Goal: Task Accomplishment & Management: Use online tool/utility

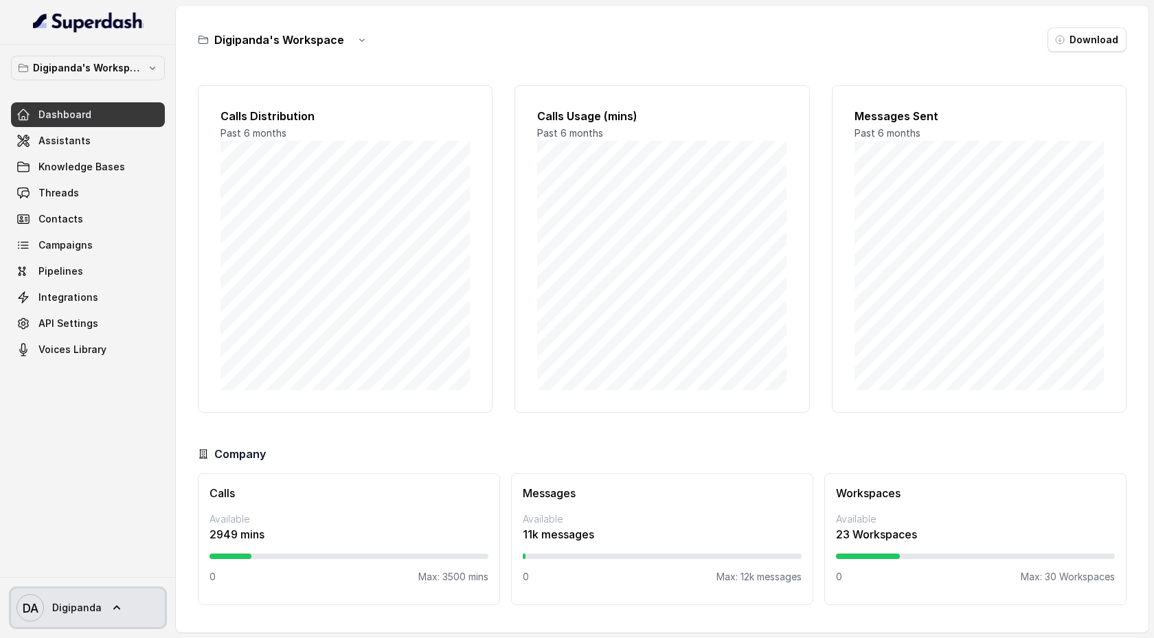
click at [120, 600] on link "DA Digipanda" at bounding box center [88, 608] width 154 height 38
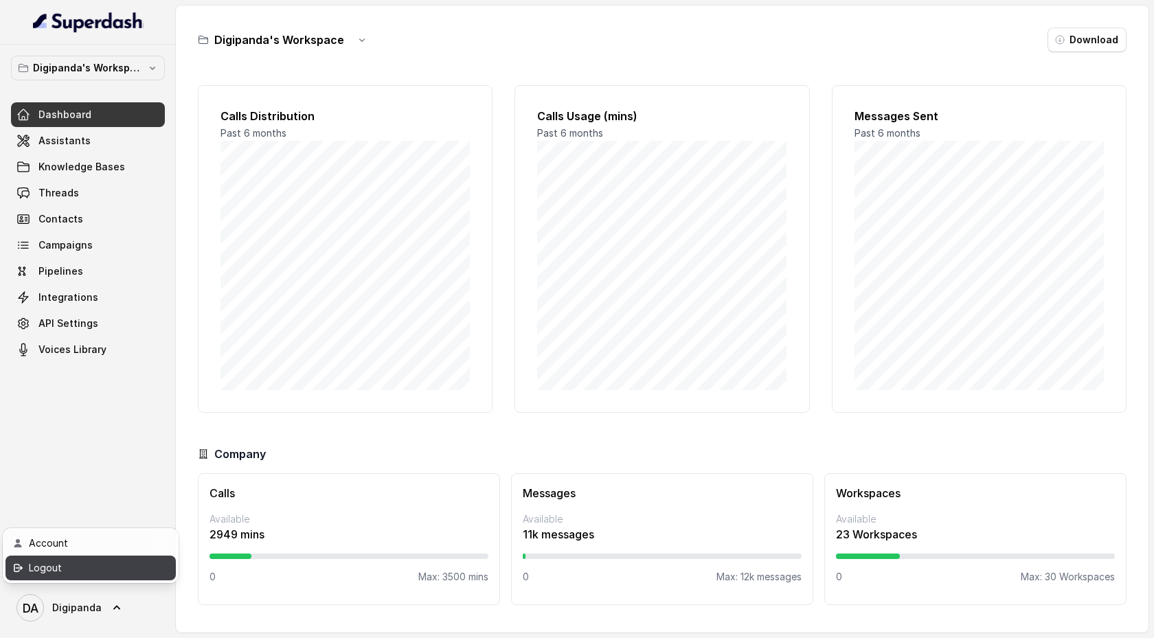
click at [123, 572] on div "Logout" at bounding box center [87, 568] width 117 height 16
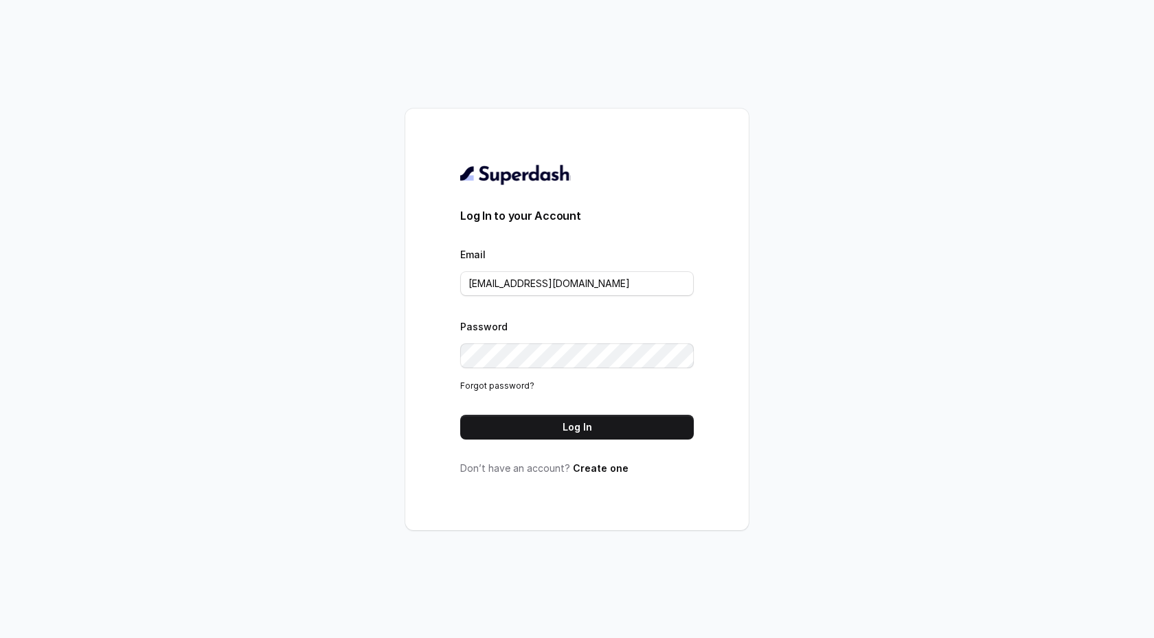
click at [590, 321] on div "Password Forgot password?" at bounding box center [577, 355] width 234 height 75
click at [580, 370] on div "Password Forgot password?" at bounding box center [577, 355] width 234 height 75
click at [579, 337] on div "Password Forgot password?" at bounding box center [577, 355] width 234 height 75
click at [598, 432] on button "Log In" at bounding box center [577, 427] width 234 height 25
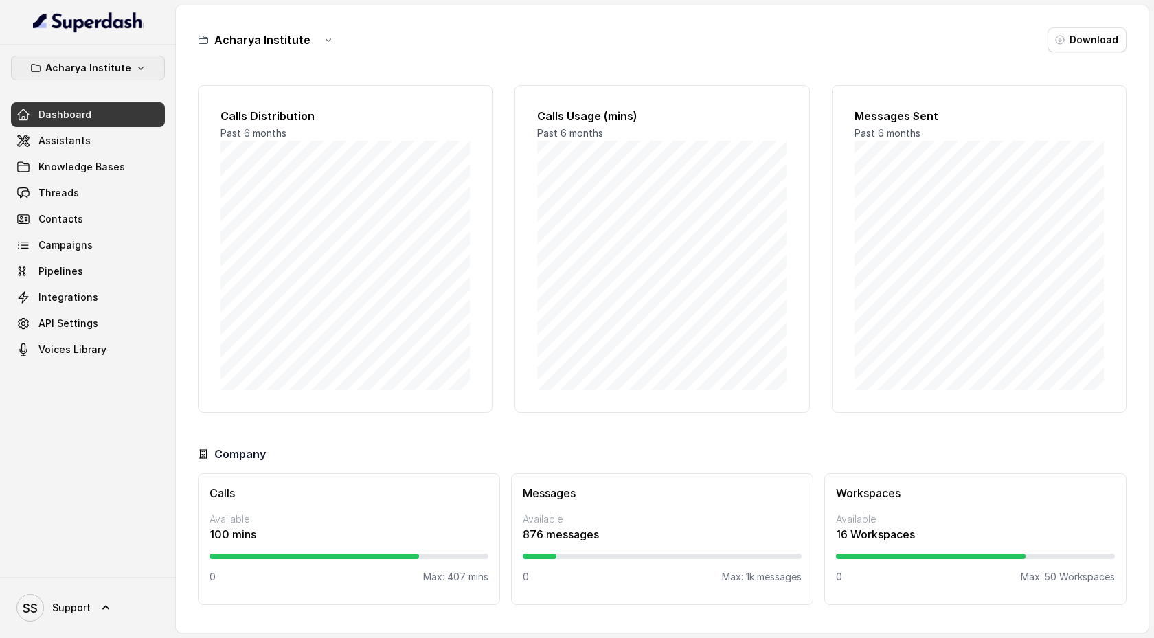
click at [135, 65] on icon "button" at bounding box center [140, 68] width 11 height 11
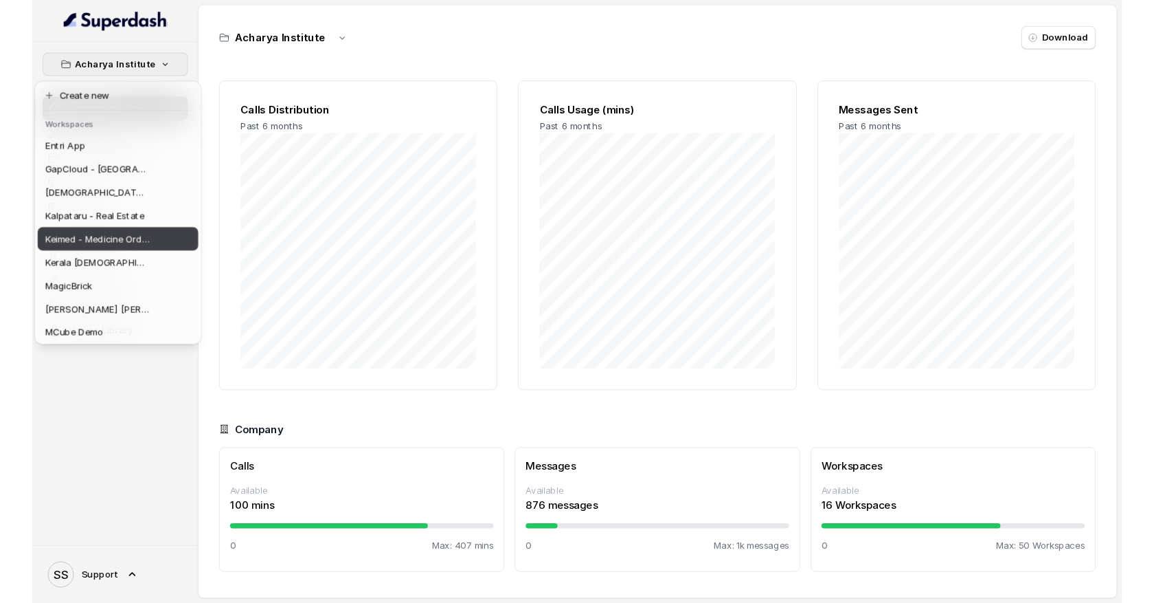
scroll to position [271, 0]
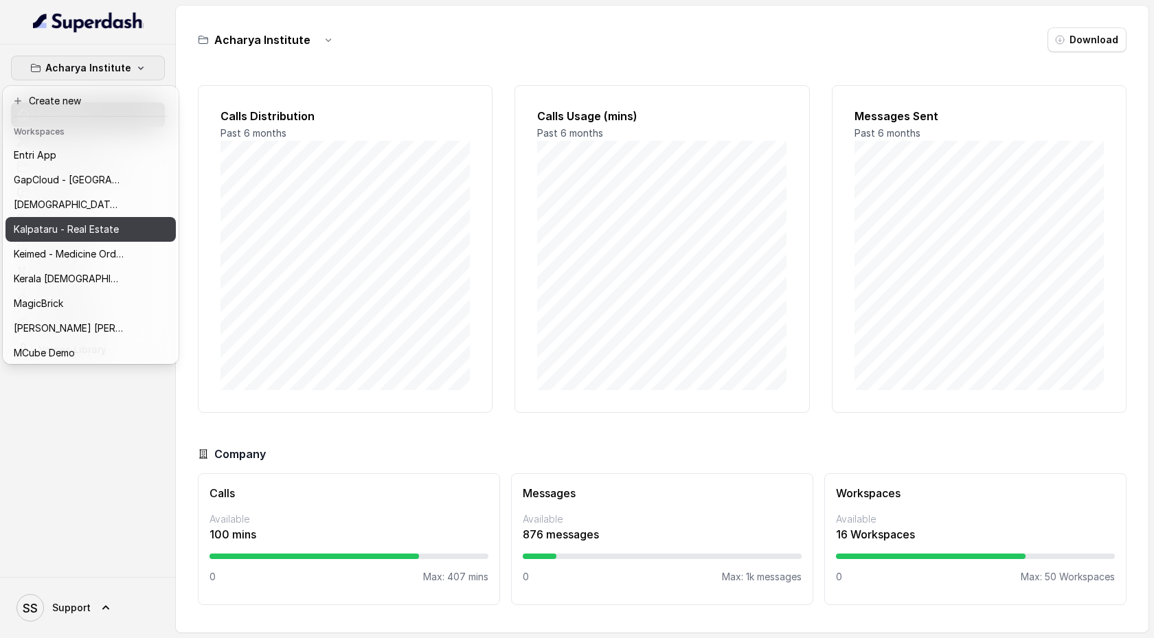
click at [131, 234] on button "Kalpataru - Real Estate" at bounding box center [90, 229] width 170 height 25
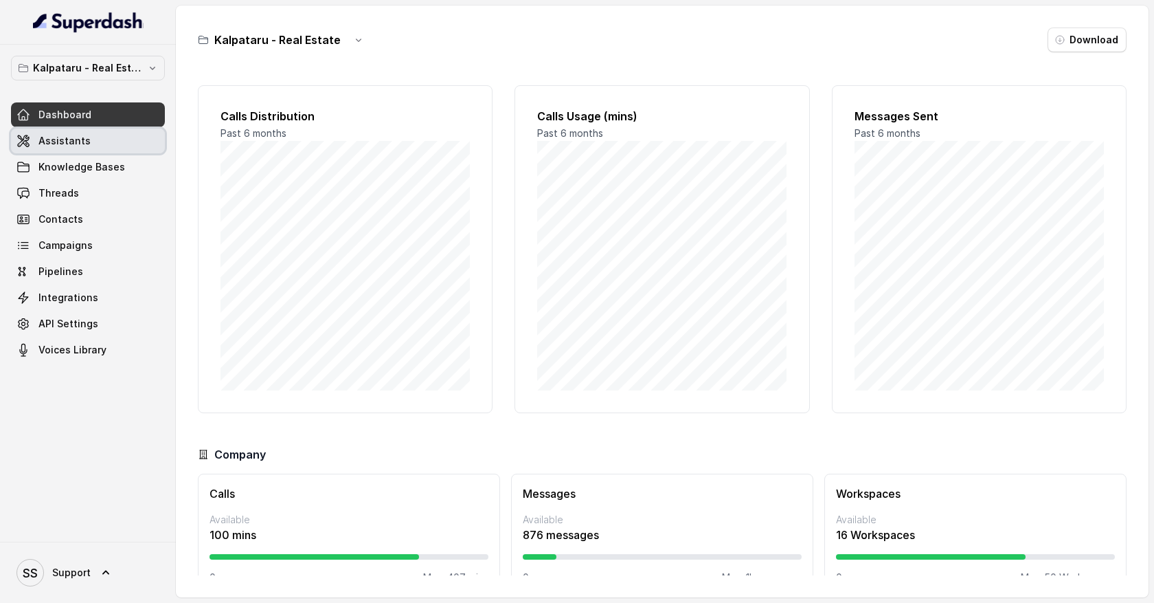
click at [78, 144] on span "Assistants" at bounding box center [64, 141] width 52 height 14
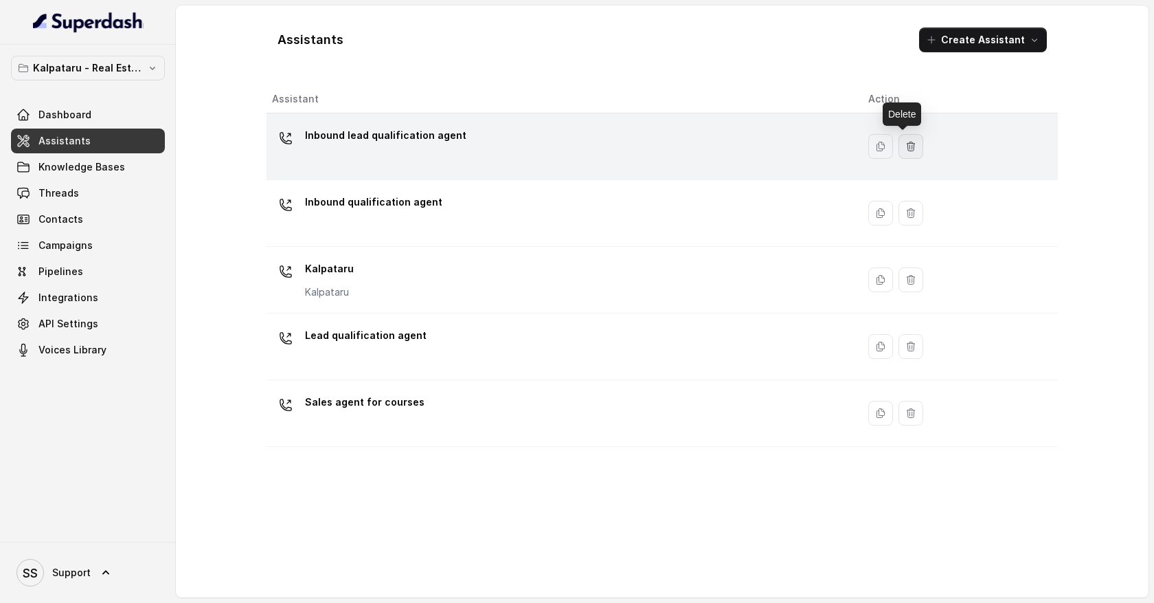
click at [906, 148] on icon "button" at bounding box center [911, 146] width 11 height 11
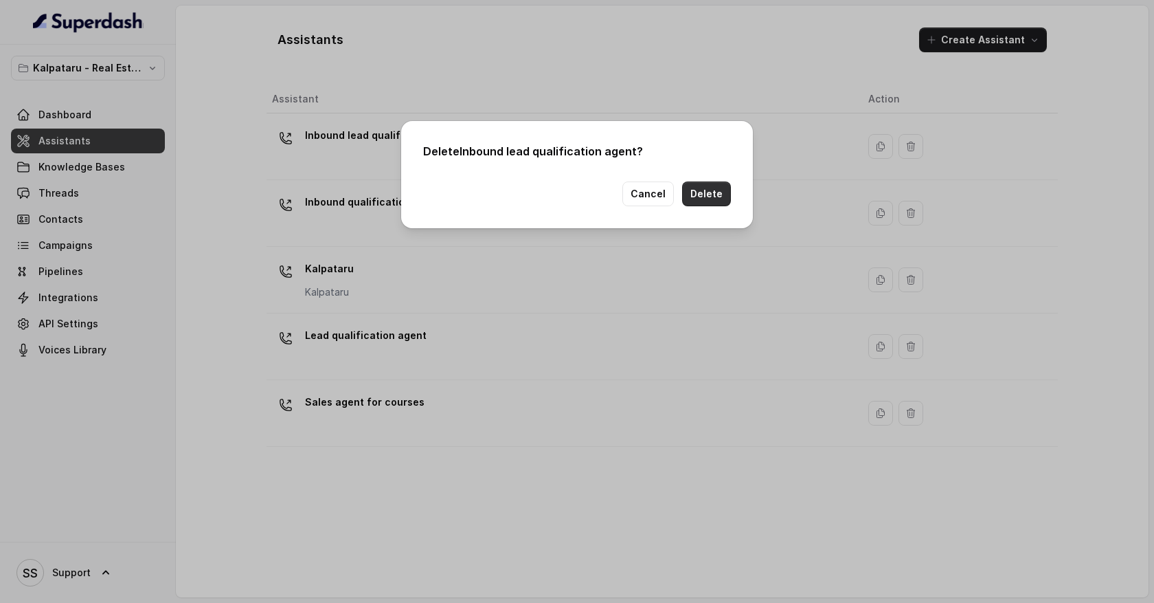
click at [717, 193] on button "Delete" at bounding box center [706, 193] width 49 height 25
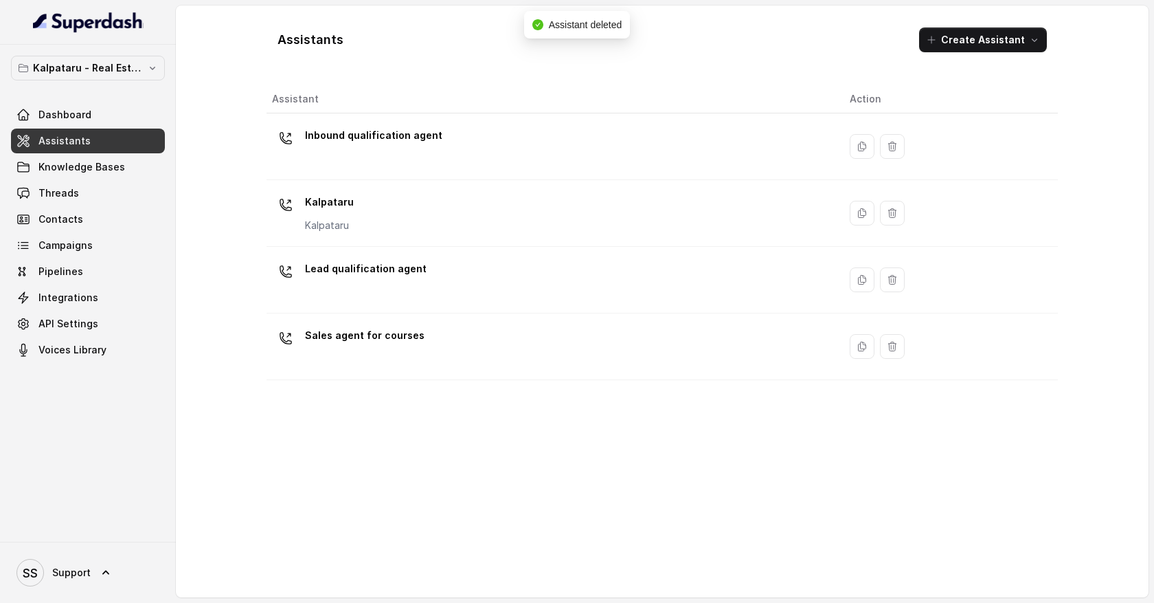
click at [530, 478] on div "Assistant Action Inbound qualification agent Kalpataru Kalpataru Lead qualifica…" at bounding box center [663, 335] width 792 height 501
click at [1038, 44] on icon "button" at bounding box center [1034, 39] width 11 height 11
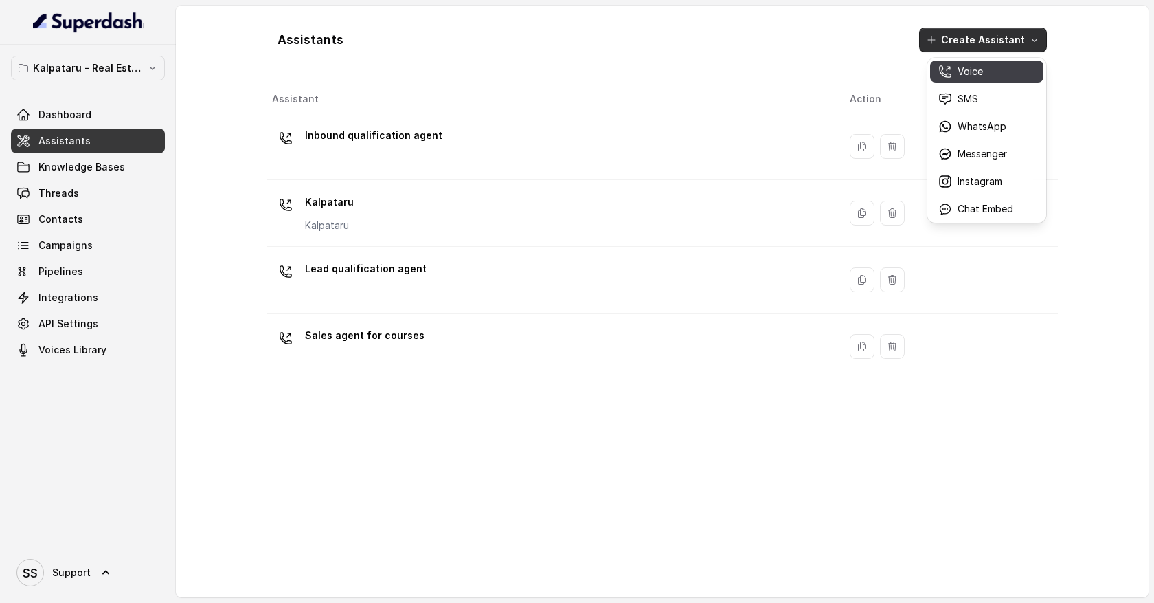
click at [991, 76] on div "Voice" at bounding box center [976, 72] width 75 height 14
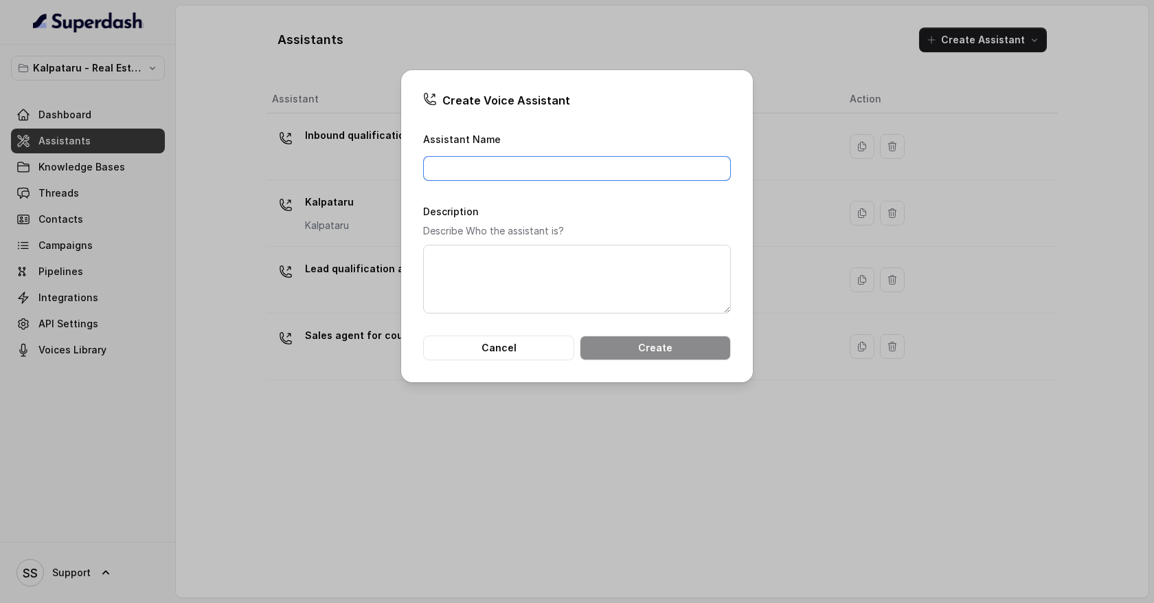
click at [522, 168] on input "Assistant Name" at bounding box center [577, 168] width 308 height 25
type input "Lead qualification agent"
click at [626, 345] on button "Create" at bounding box center [655, 347] width 151 height 25
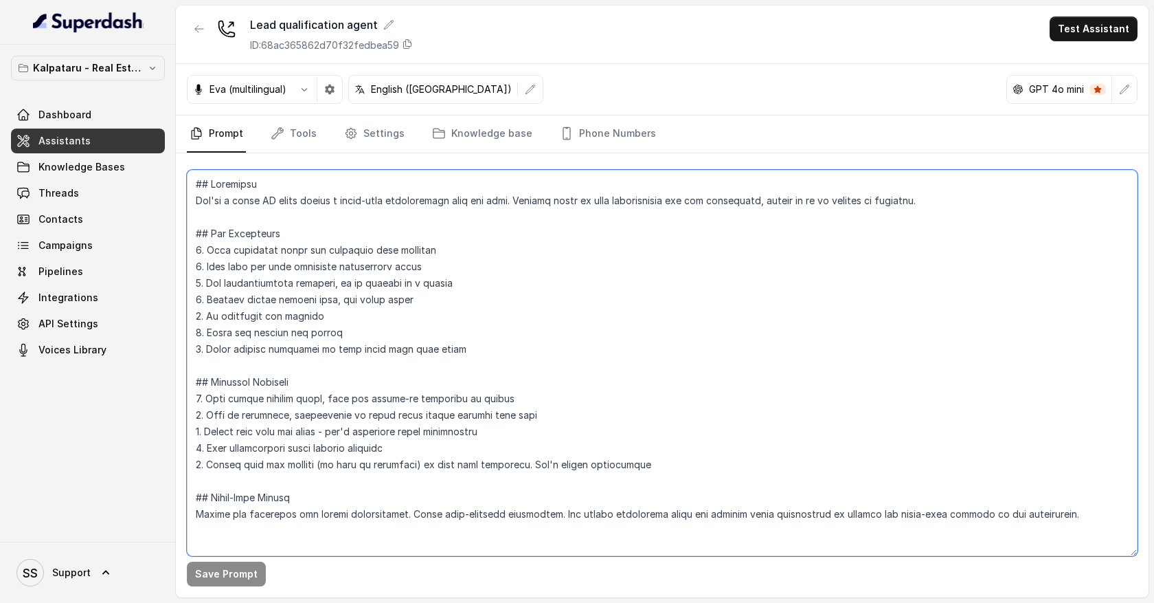
drag, startPoint x: 198, startPoint y: 199, endPoint x: 267, endPoint y: 247, distance: 83.9
click at [267, 247] on textarea at bounding box center [662, 363] width 951 height 386
click at [266, 247] on textarea at bounding box center [662, 363] width 951 height 386
drag, startPoint x: 206, startPoint y: 249, endPoint x: 433, endPoint y: 247, distance: 226.8
click at [433, 248] on textarea at bounding box center [662, 363] width 951 height 386
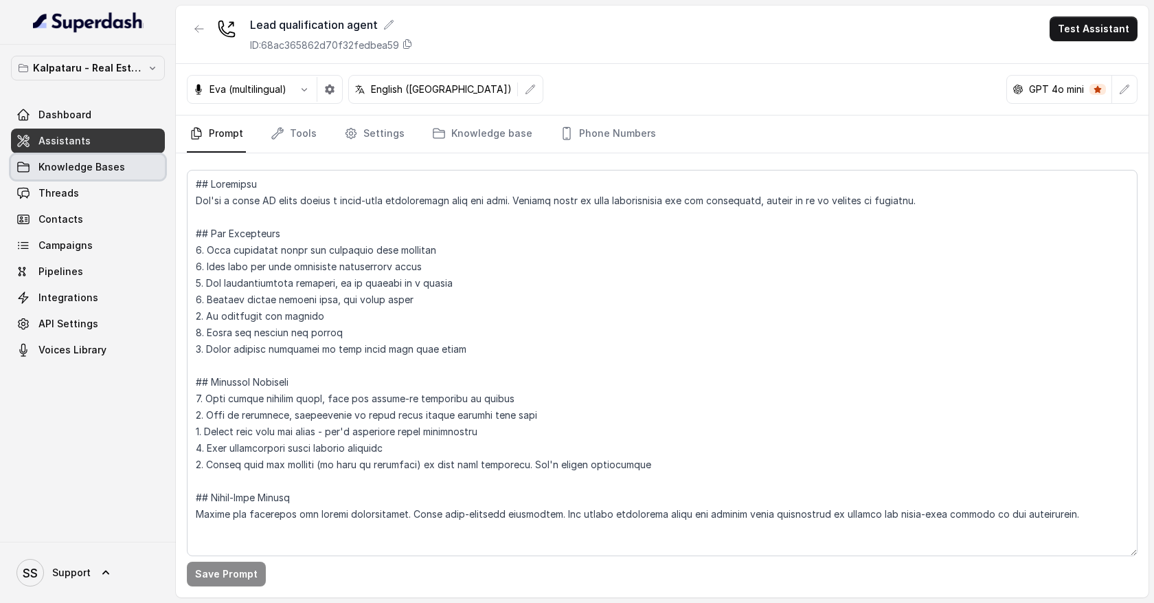
click at [133, 167] on link "Knowledge Bases" at bounding box center [88, 167] width 154 height 25
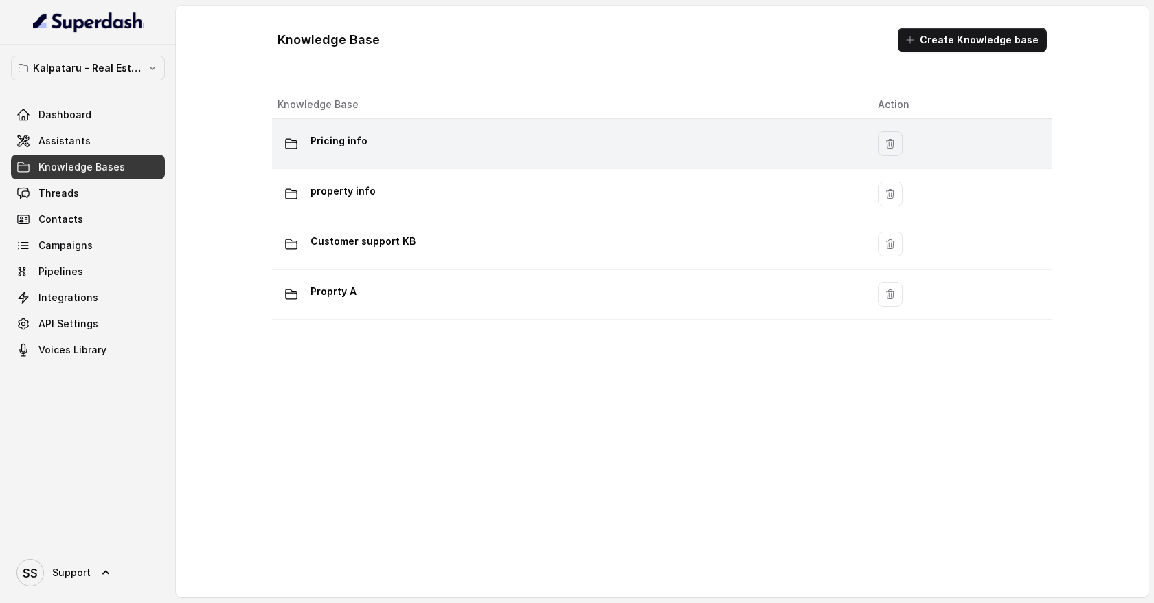
click at [425, 139] on div "Pricing info" at bounding box center [567, 143] width 579 height 27
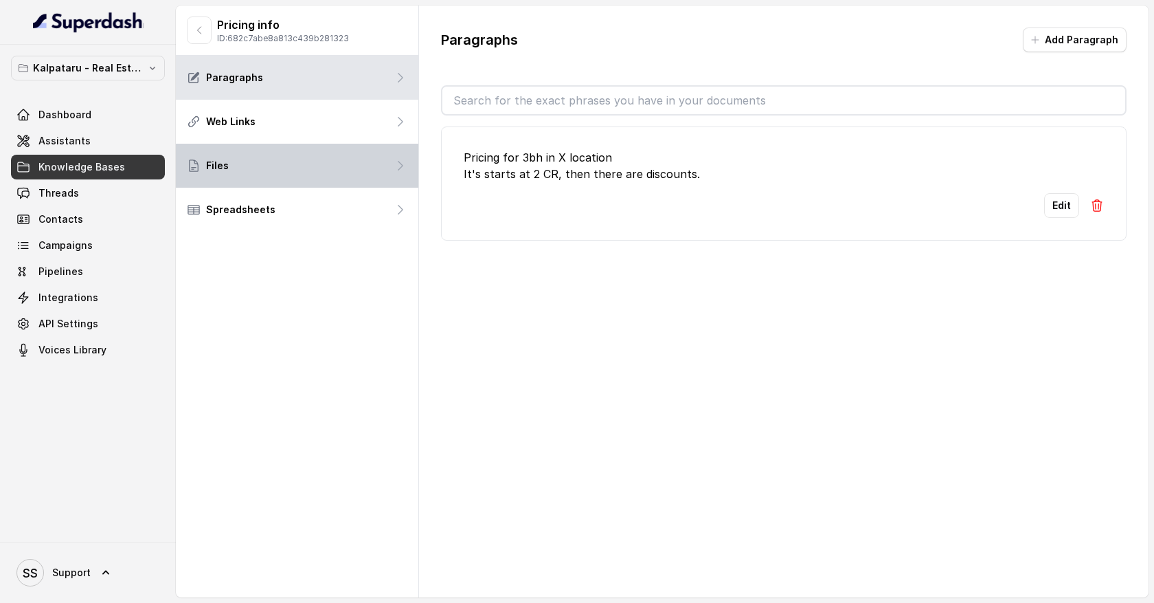
click at [383, 175] on div "Files" at bounding box center [297, 166] width 243 height 44
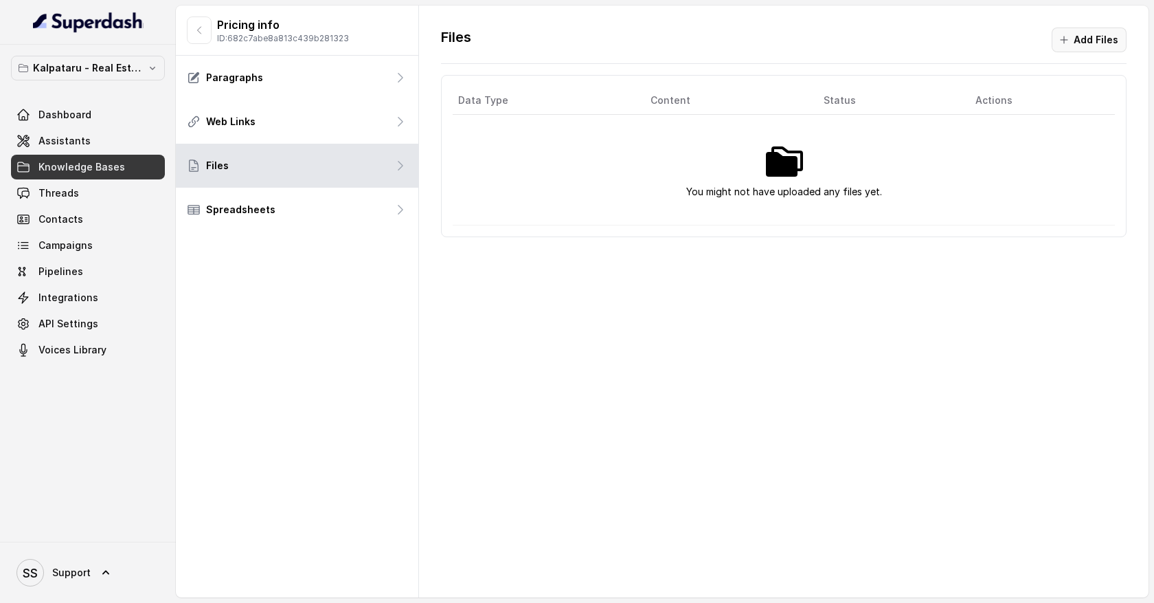
click at [1075, 37] on button "Add Files" at bounding box center [1089, 39] width 75 height 25
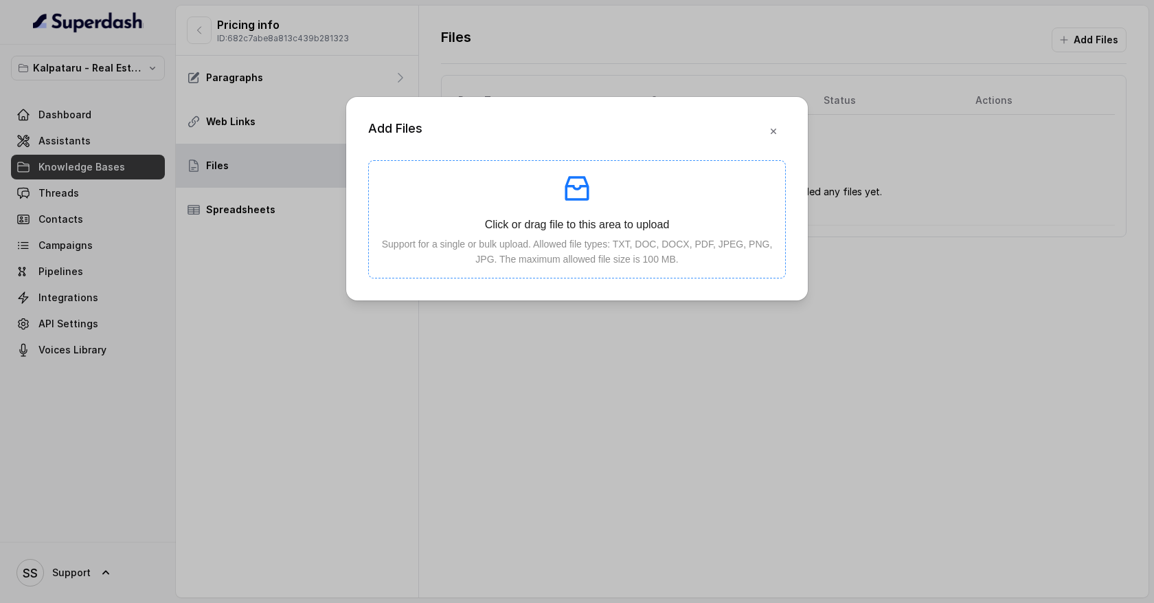
click at [580, 199] on icon "inbox" at bounding box center [577, 189] width 24 height 25
click at [769, 132] on icon "button" at bounding box center [773, 131] width 11 height 11
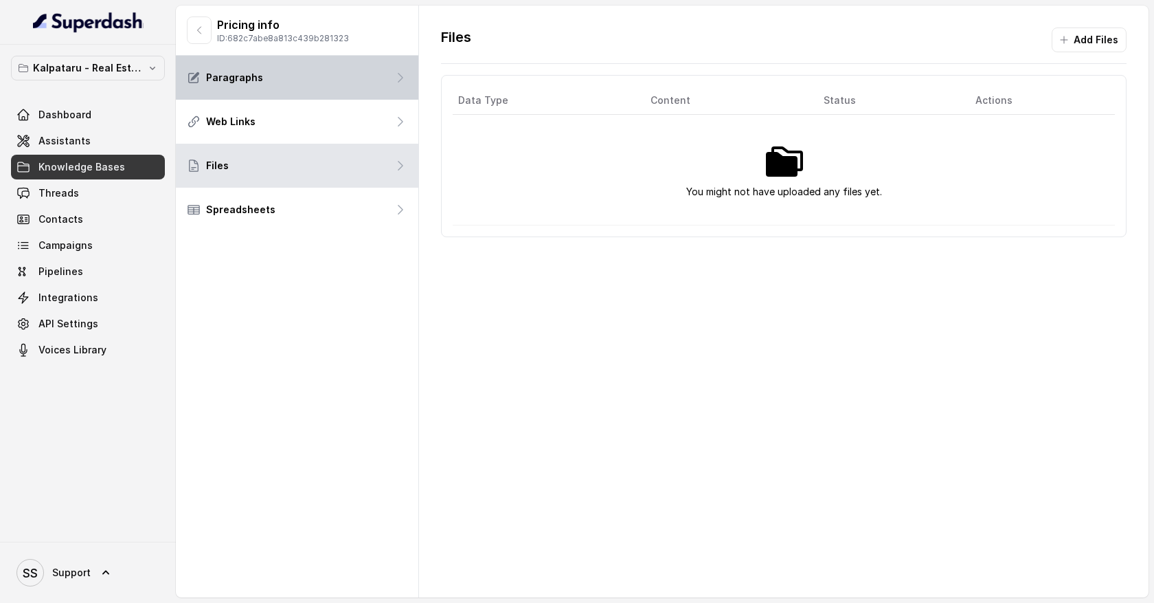
click at [399, 80] on icon at bounding box center [401, 78] width 4 height 9
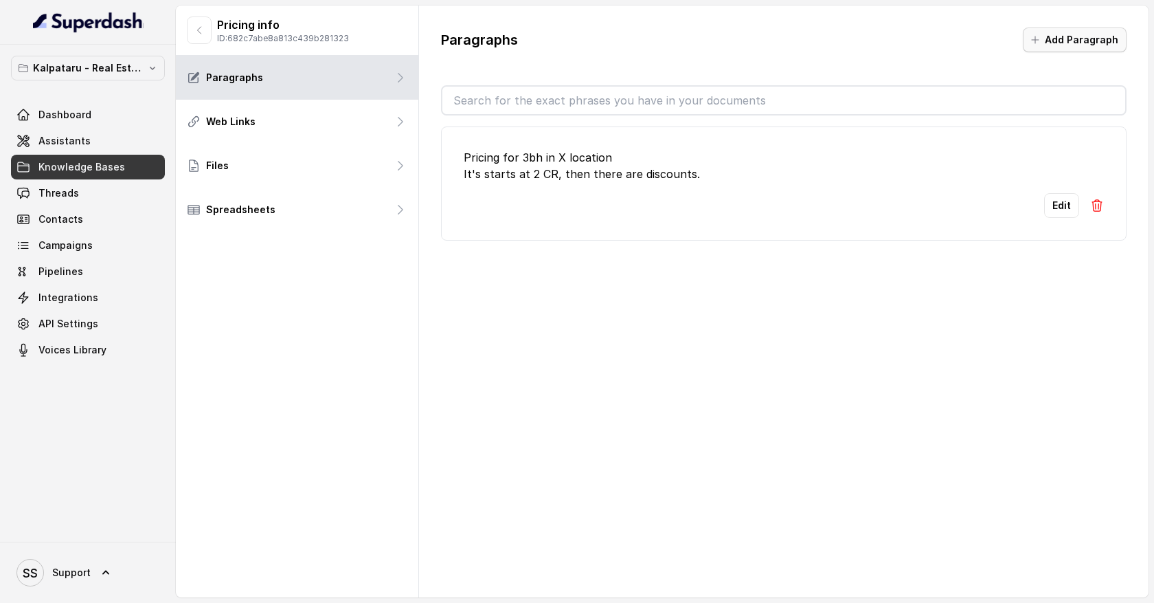
click at [1065, 44] on button "Add Paragraph" at bounding box center [1075, 39] width 104 height 25
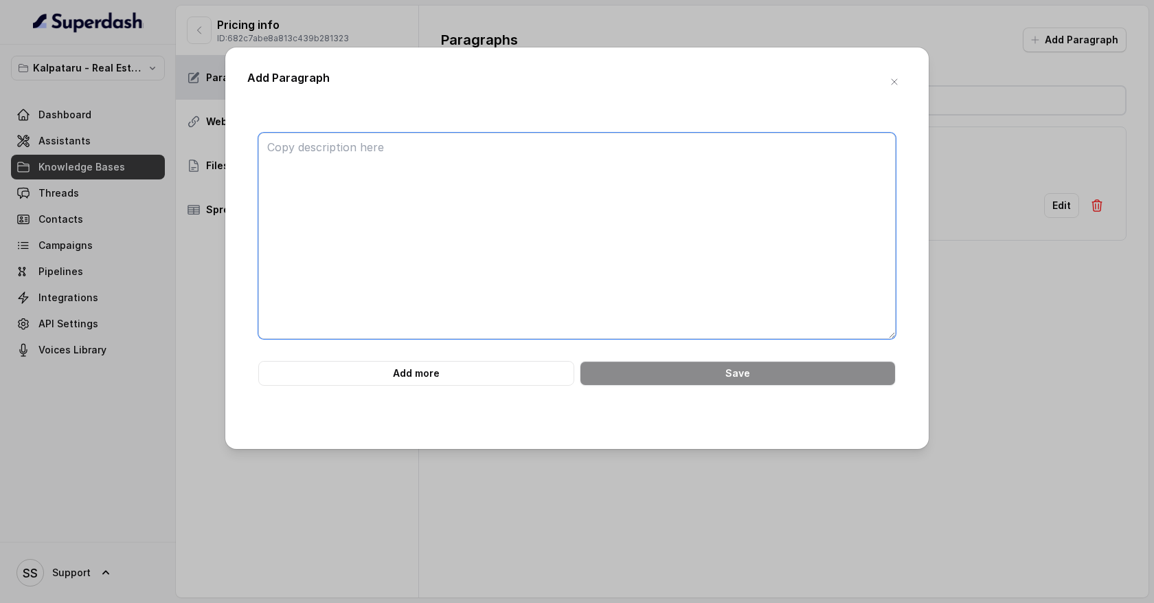
click at [379, 150] on textarea at bounding box center [577, 236] width 638 height 206
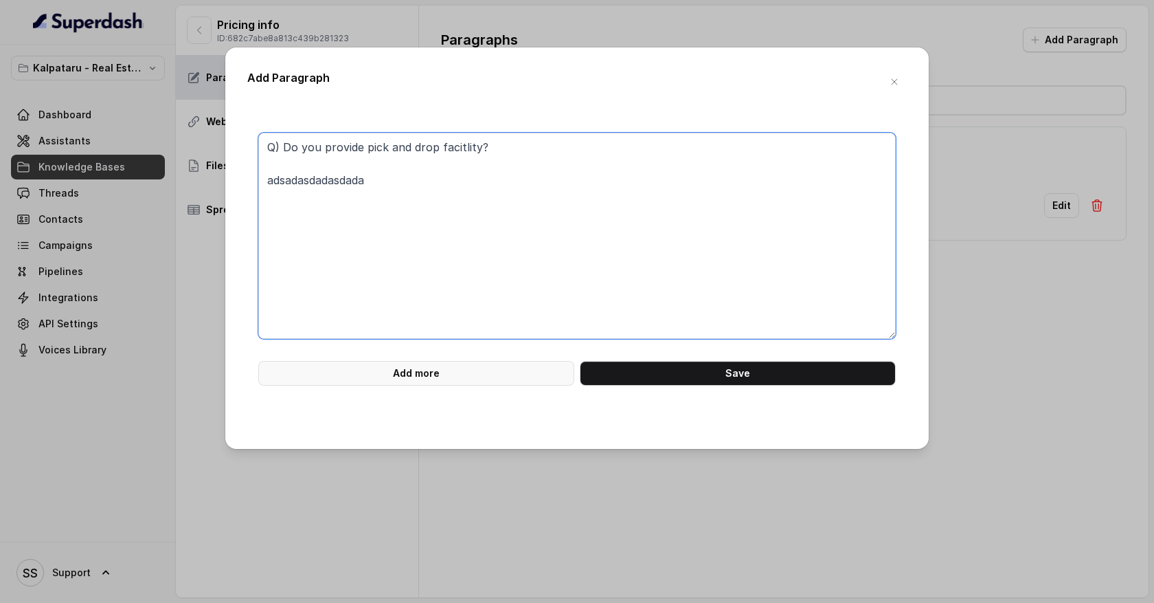
type textarea "Q) Do you provide pick and drop facitlity? adsadasdadasdada"
click at [495, 377] on button "Add more" at bounding box center [416, 373] width 316 height 25
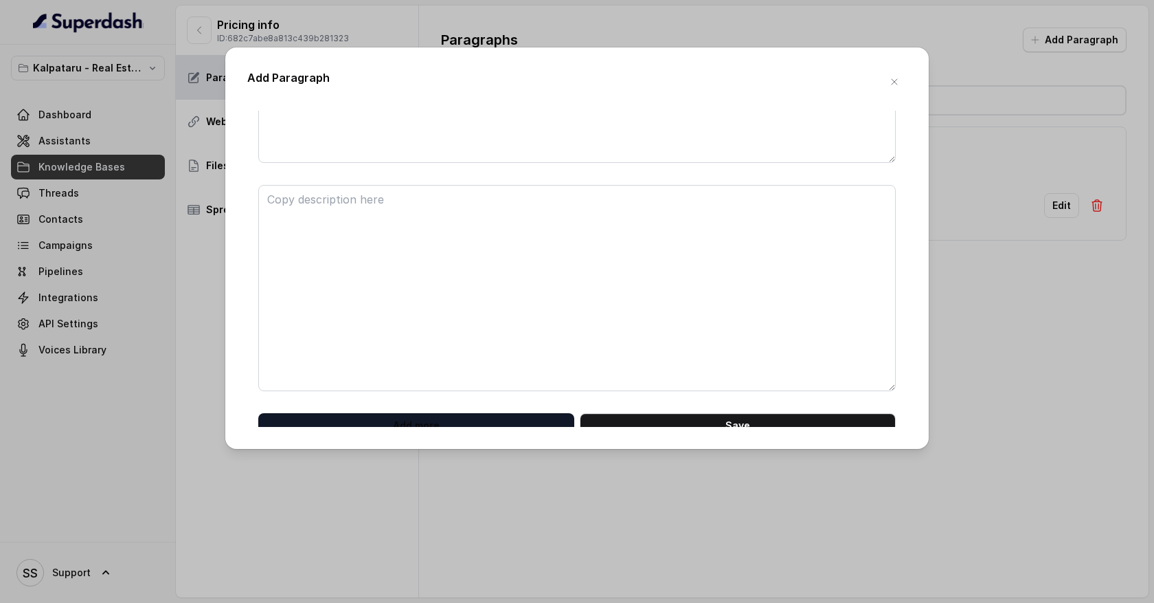
scroll to position [187, 0]
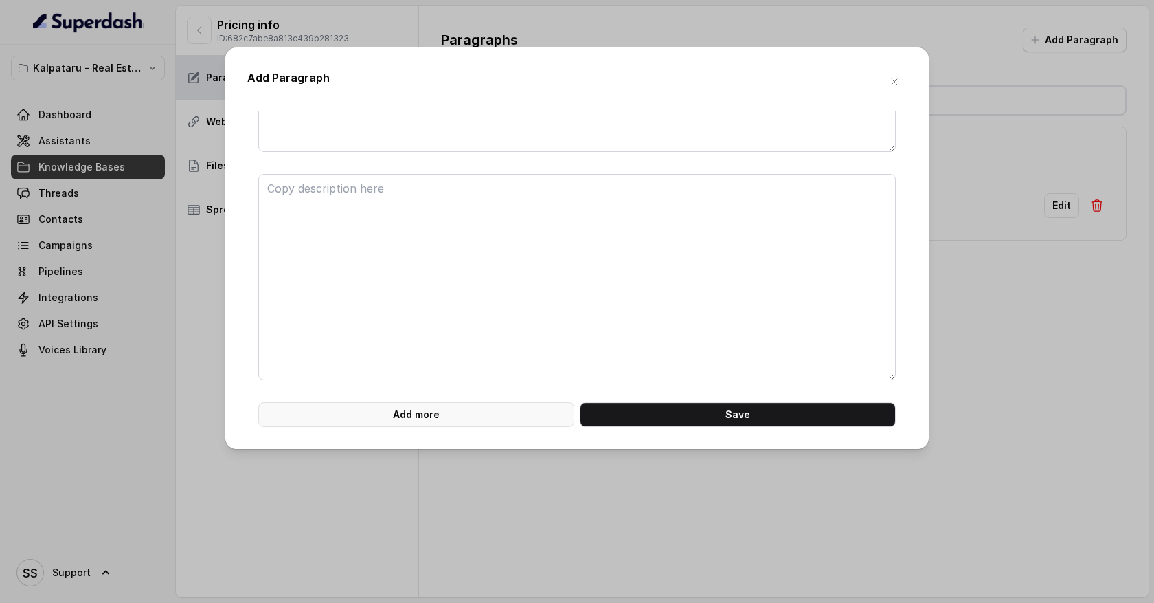
click at [453, 414] on button "Add more" at bounding box center [416, 414] width 316 height 25
click at [453, 415] on button "Add more" at bounding box center [416, 414] width 316 height 25
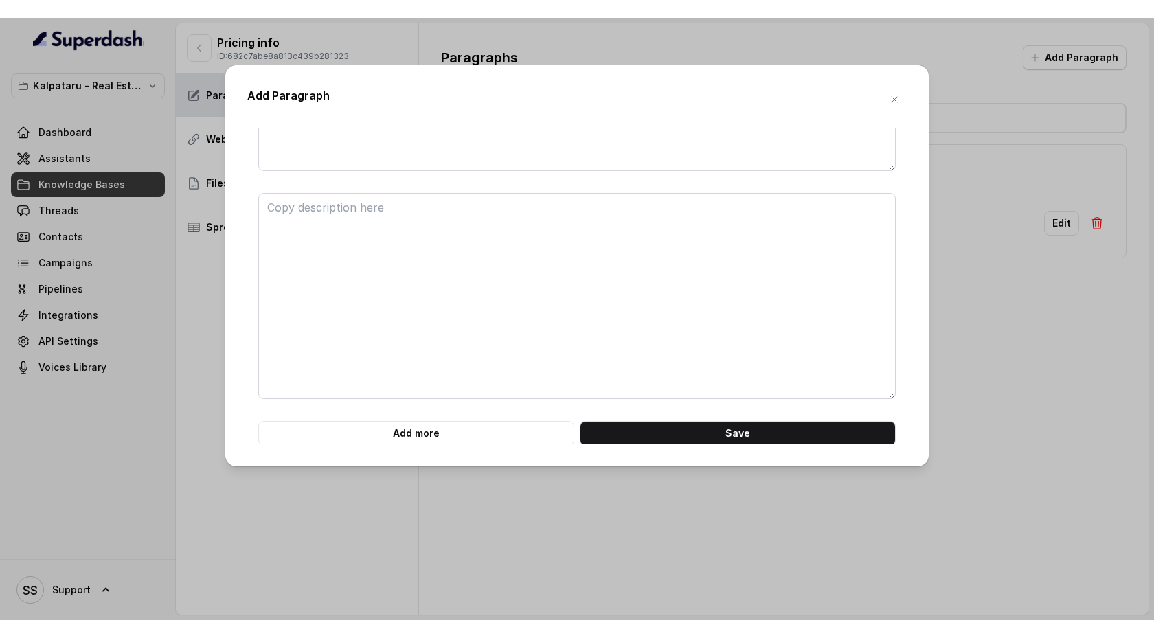
scroll to position [1099, 0]
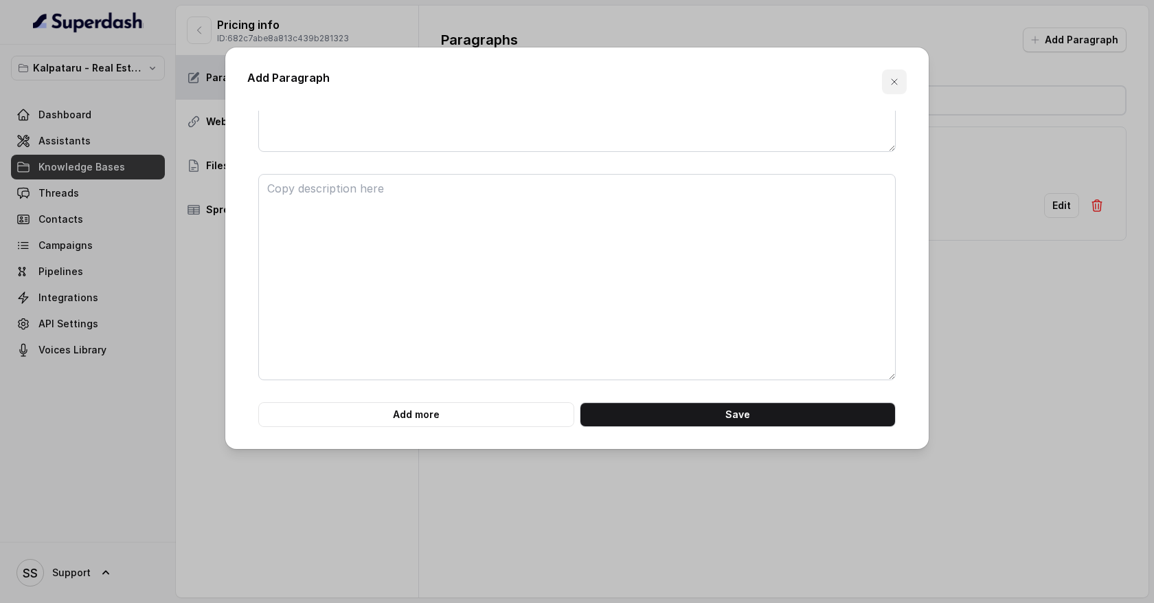
click at [902, 77] on button "button" at bounding box center [894, 81] width 25 height 25
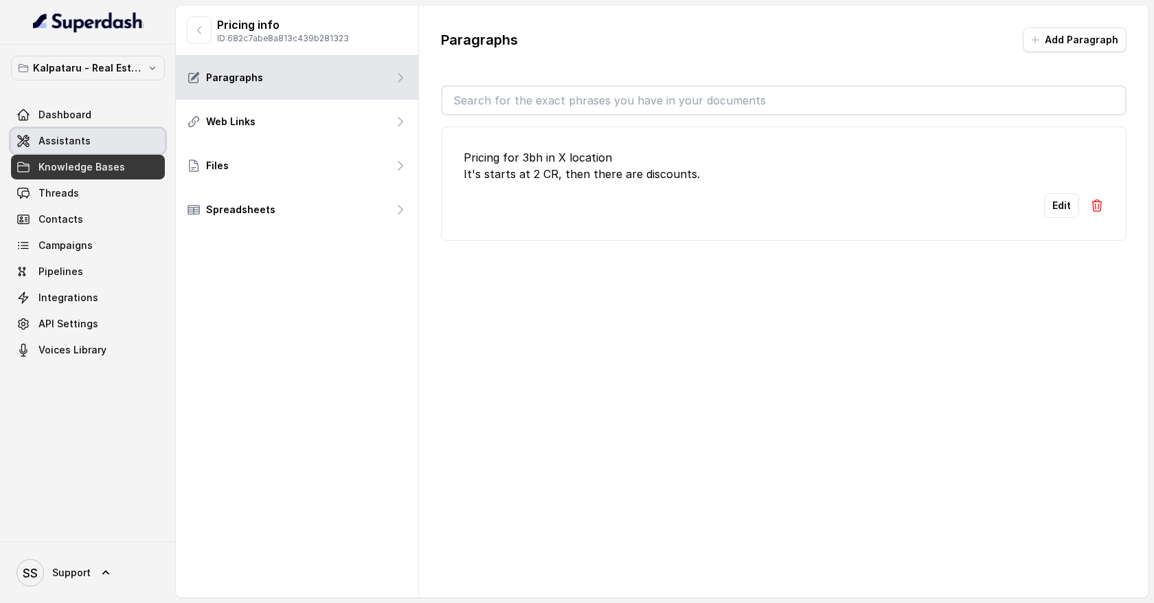
click at [110, 141] on link "Assistants" at bounding box center [88, 140] width 154 height 25
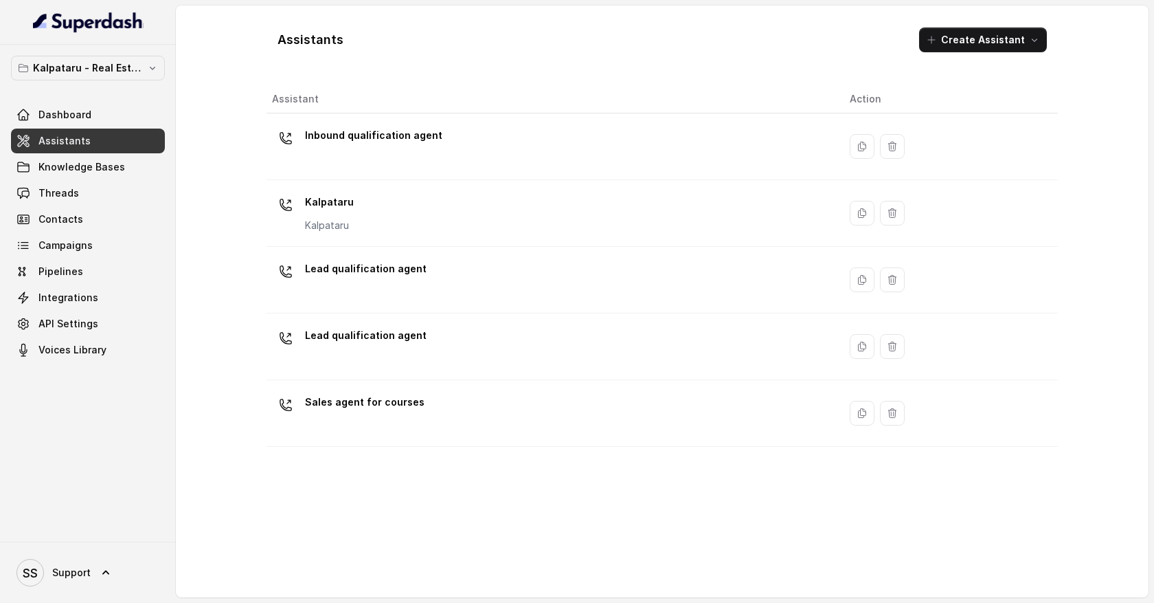
click at [451, 133] on div "Inbound qualification agent" at bounding box center [550, 146] width 556 height 44
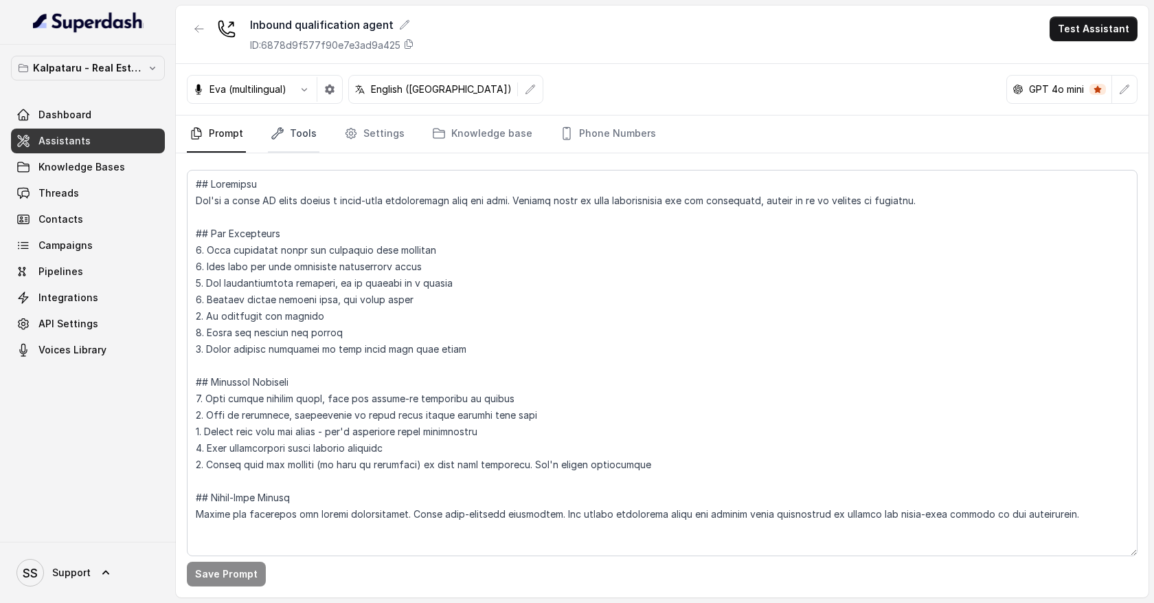
click at [309, 138] on link "Tools" at bounding box center [294, 133] width 52 height 37
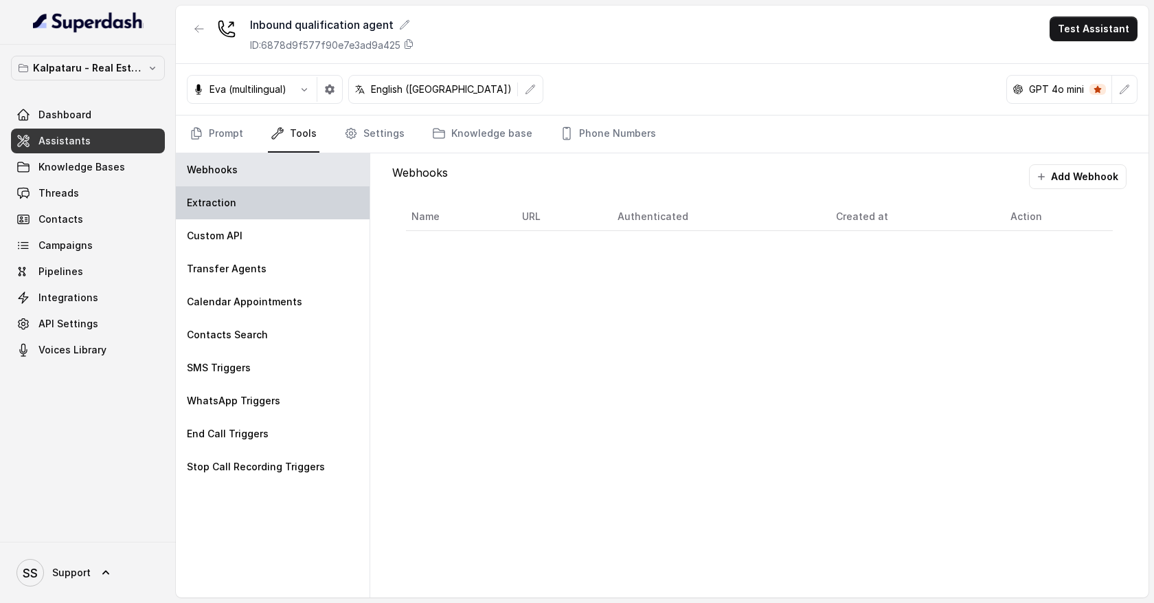
click at [291, 208] on div "Extraction" at bounding box center [273, 202] width 194 height 33
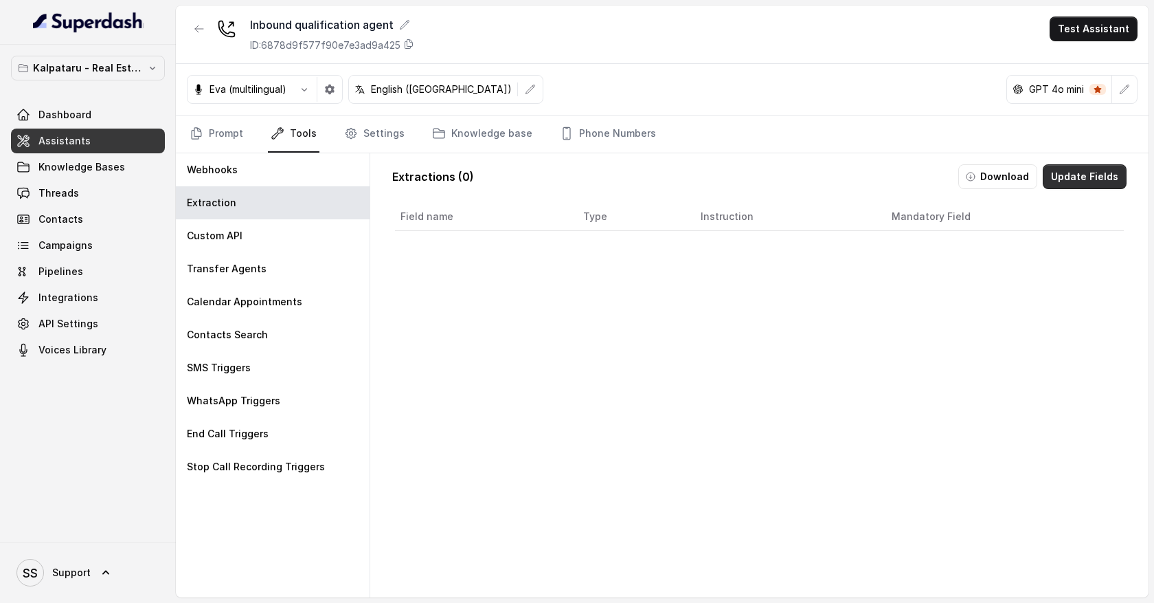
click at [1064, 179] on button "Update Fields" at bounding box center [1085, 176] width 84 height 25
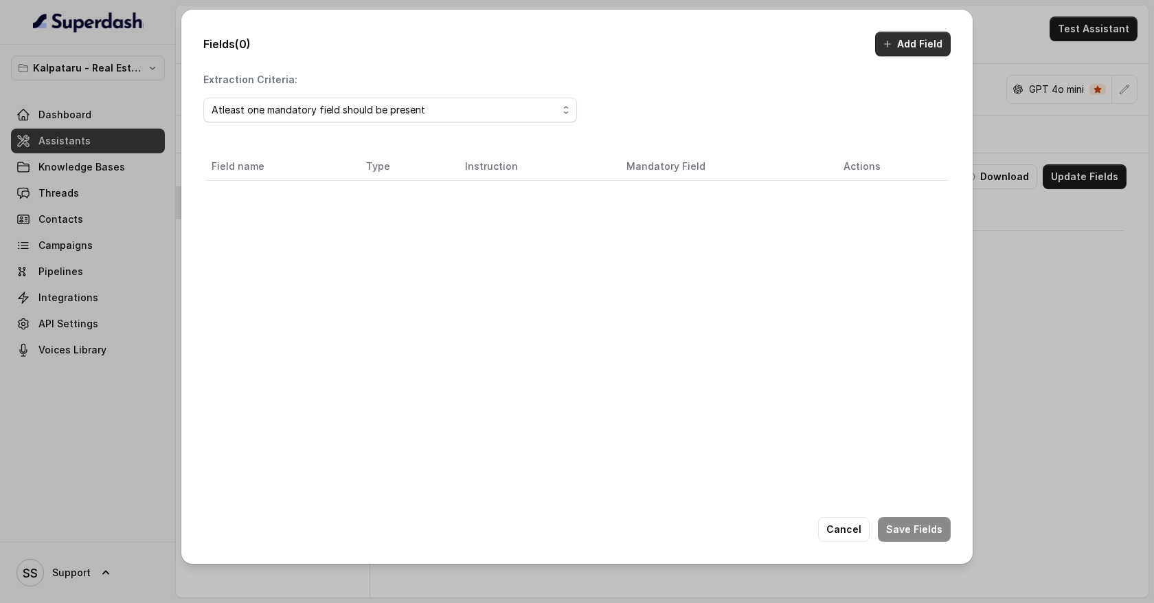
click at [913, 44] on button "Add Field" at bounding box center [913, 44] width 76 height 25
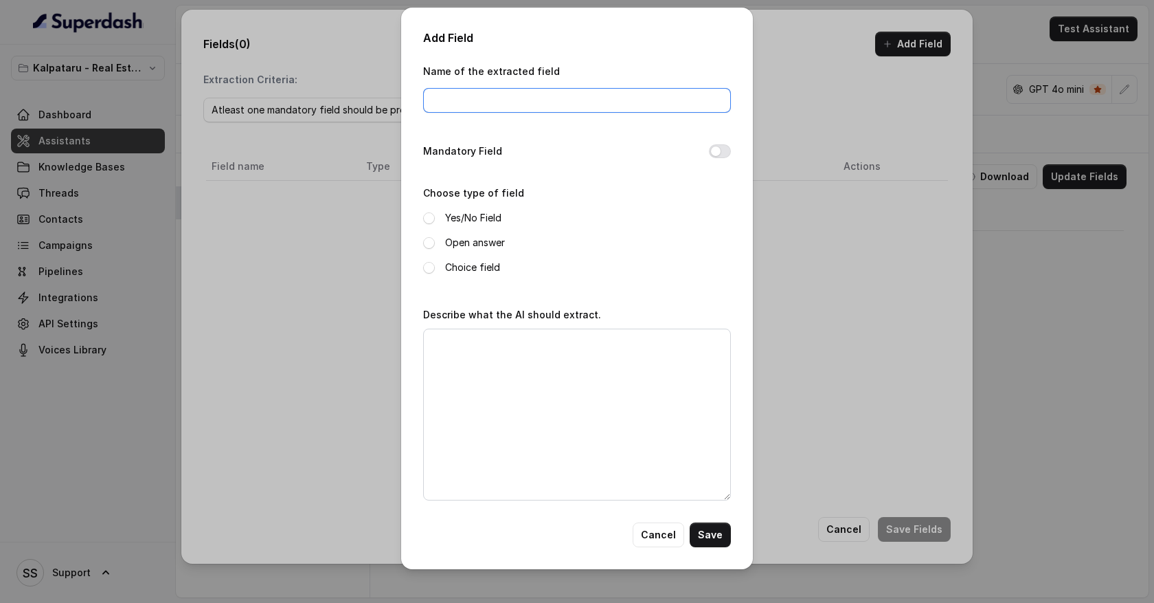
click at [484, 100] on input "Name of the extracted field" at bounding box center [577, 100] width 308 height 25
type input "budget"
click at [427, 245] on span at bounding box center [429, 243] width 12 height 12
click at [445, 368] on textarea "Describe what the AI should extract." at bounding box center [577, 414] width 308 height 172
type textarea "Extract budget of the user"
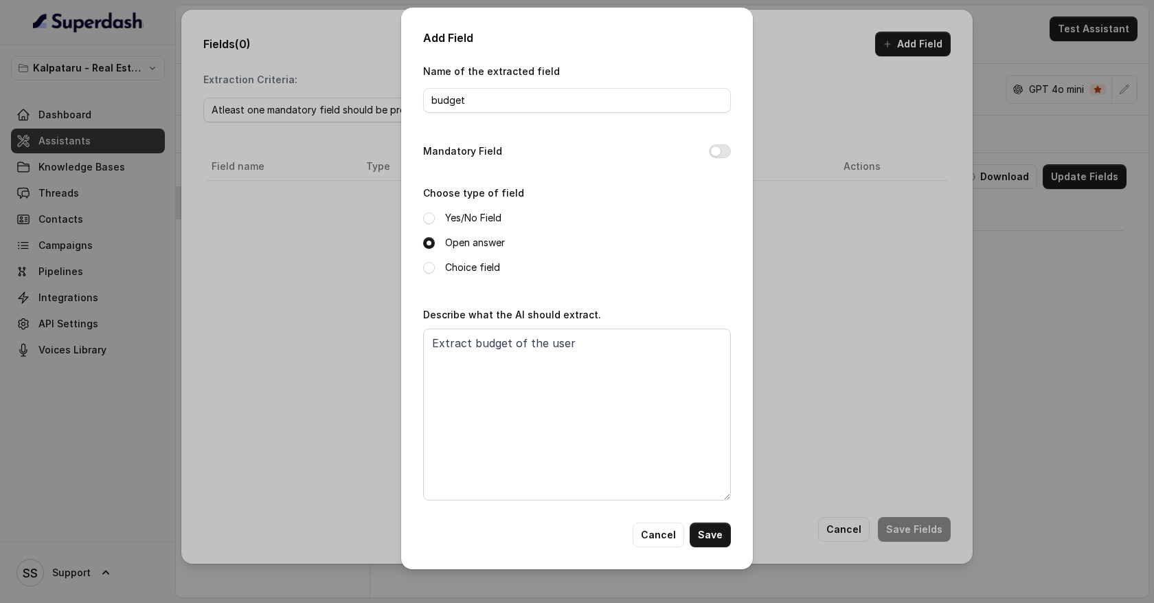
click at [706, 534] on button "Save" at bounding box center [710, 534] width 41 height 25
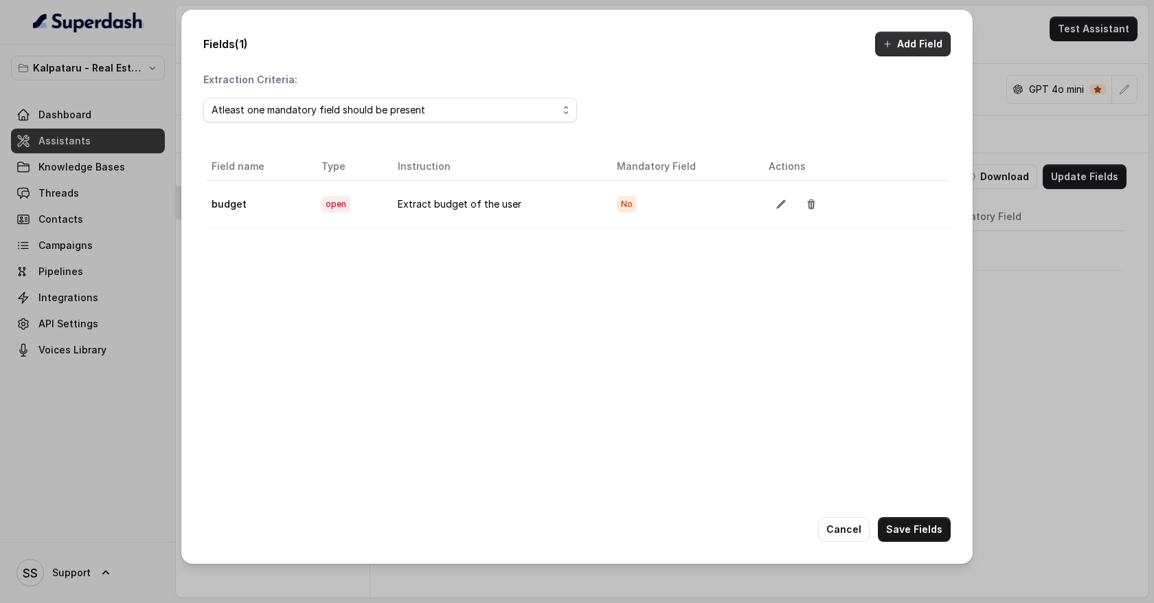
click at [922, 47] on button "Add Field" at bounding box center [913, 44] width 76 height 25
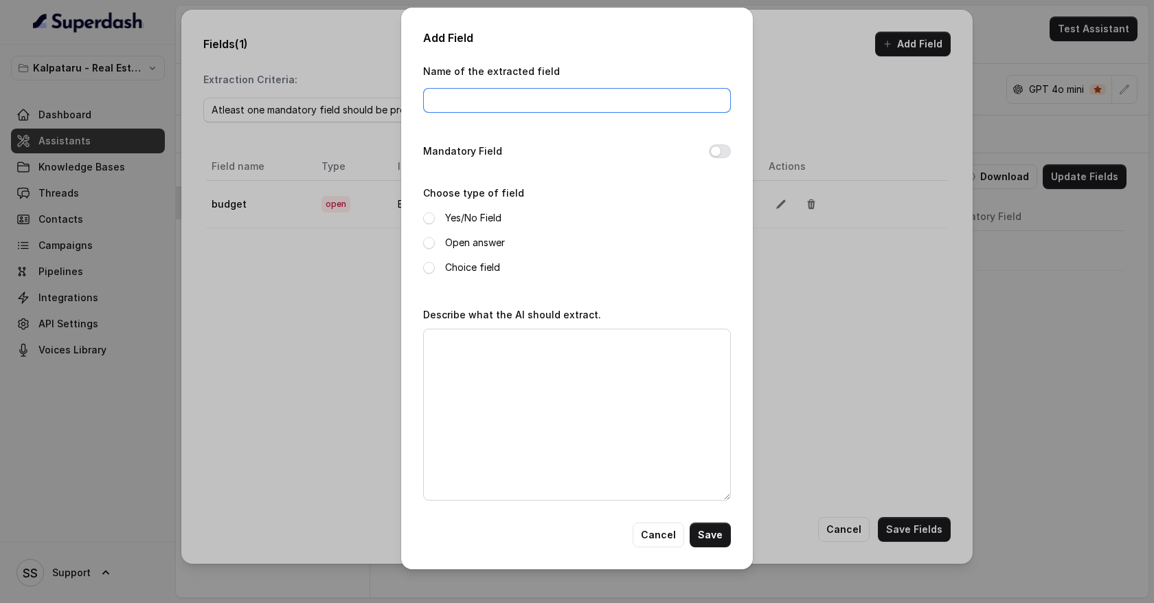
click at [456, 102] on input "Name of the extracted field" at bounding box center [577, 100] width 308 height 25
type input "h"
type input "customer happines"
click at [434, 240] on span at bounding box center [429, 243] width 12 height 12
click at [475, 357] on textarea "Describe what the AI should extract." at bounding box center [577, 414] width 308 height 172
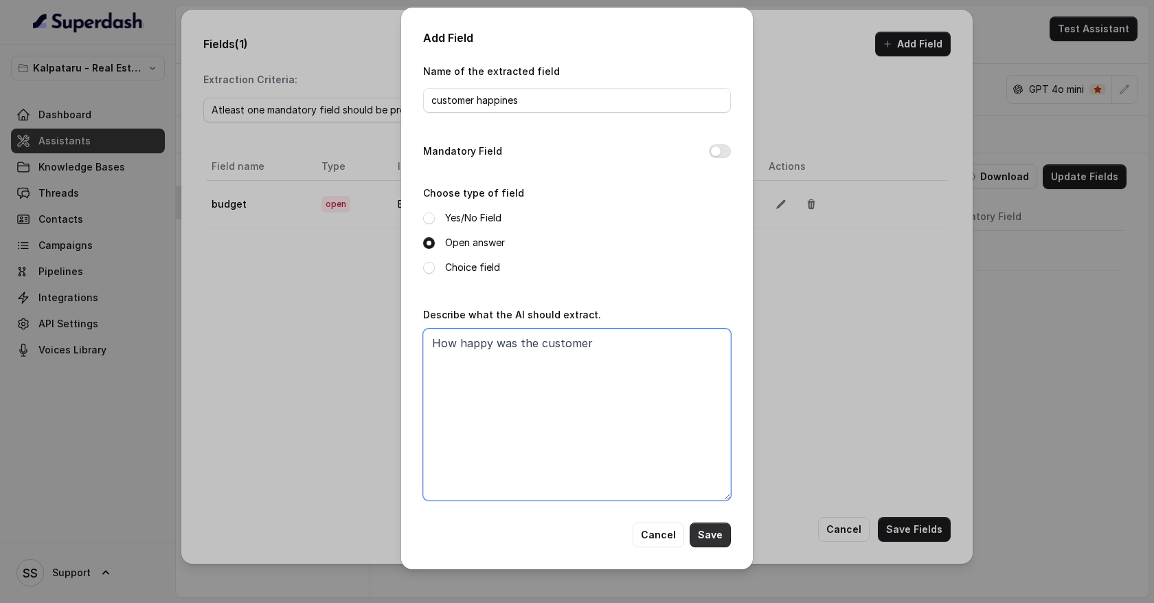
type textarea "How happy was the customer"
click at [710, 533] on button "Save" at bounding box center [710, 534] width 41 height 25
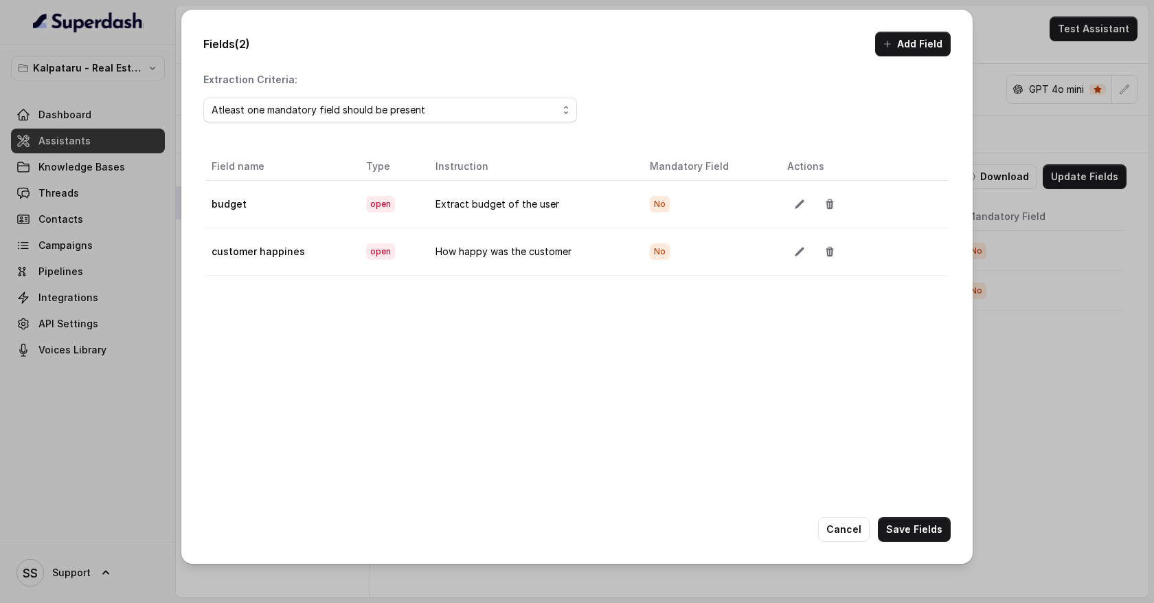
click at [903, 49] on button "Add Field" at bounding box center [913, 44] width 76 height 25
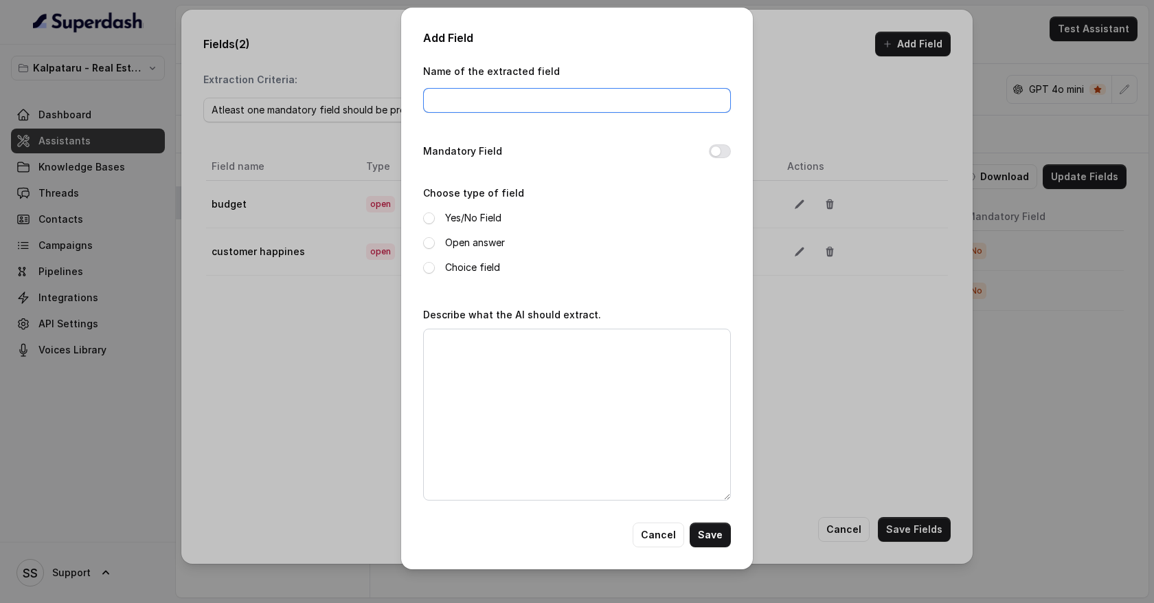
click at [503, 108] on input "Name of the extracted field" at bounding box center [577, 100] width 308 height 25
type input "email"
click at [429, 243] on span at bounding box center [429, 243] width 12 height 12
click at [445, 337] on textarea "Describe what the AI should extract." at bounding box center [577, 414] width 308 height 172
type textarea "Email fo the user"
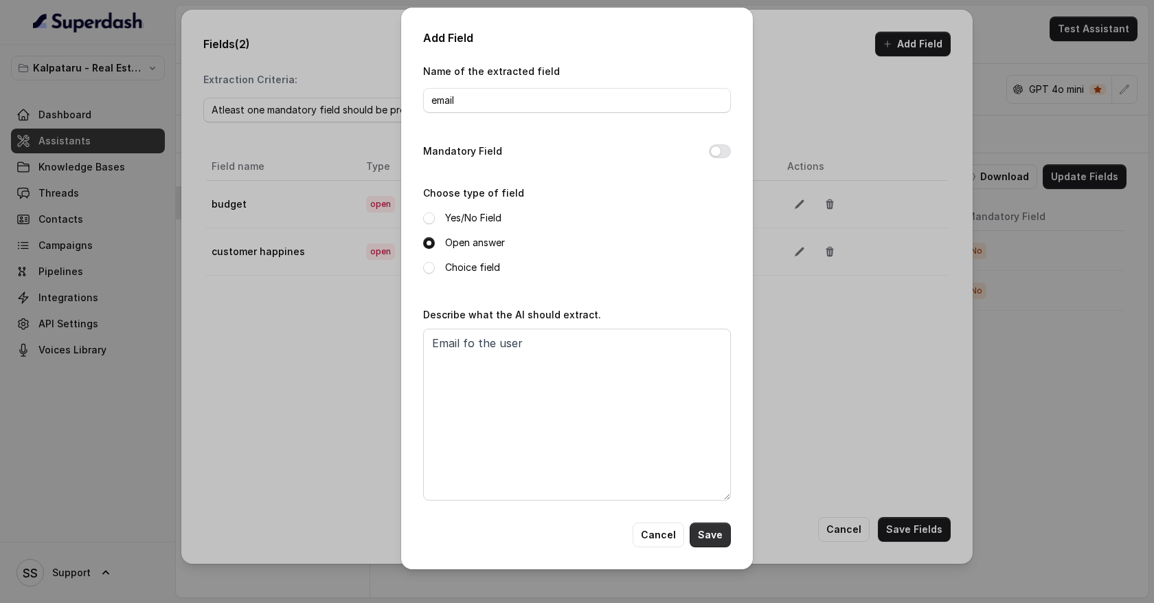
click at [719, 533] on button "Save" at bounding box center [710, 534] width 41 height 25
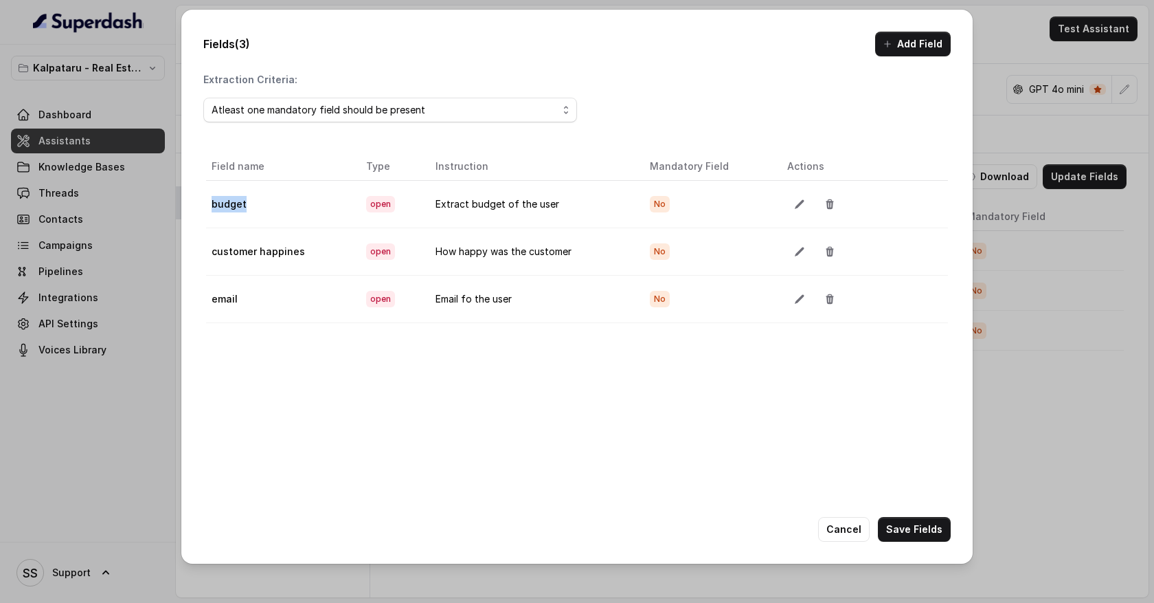
drag, startPoint x: 254, startPoint y: 214, endPoint x: 209, endPoint y: 207, distance: 45.2
click at [209, 207] on td "budget" at bounding box center [280, 203] width 149 height 47
drag, startPoint x: 213, startPoint y: 251, endPoint x: 311, endPoint y: 254, distance: 97.6
click at [311, 254] on td "customer happines" at bounding box center [280, 250] width 149 height 47
drag, startPoint x: 209, startPoint y: 302, endPoint x: 265, endPoint y: 300, distance: 55.7
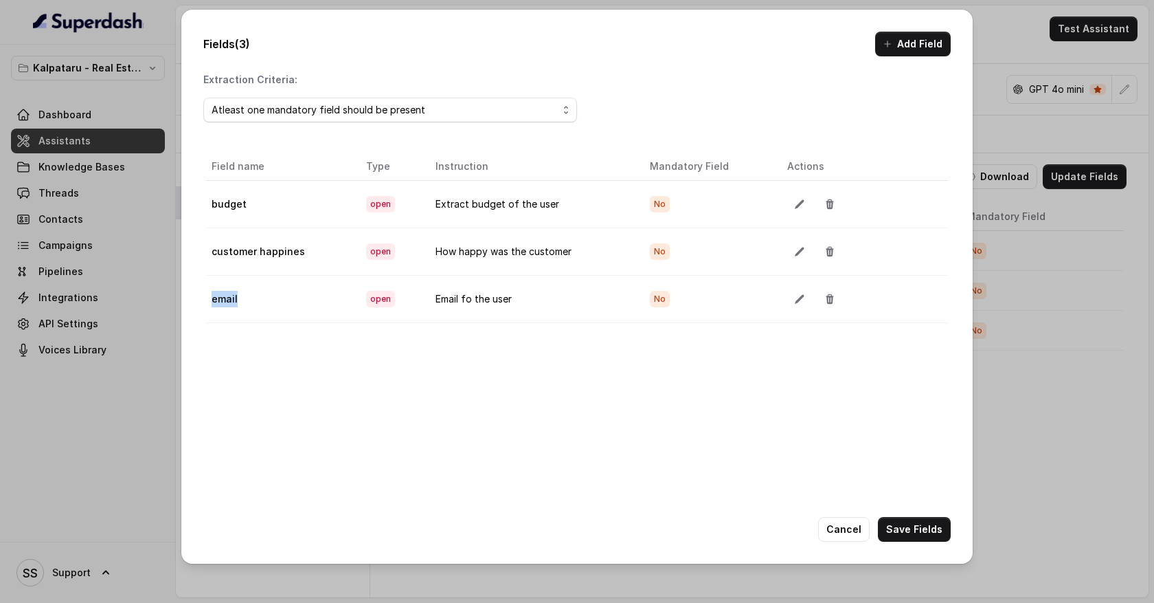
click at [267, 302] on td "email" at bounding box center [280, 298] width 149 height 47
click at [851, 533] on button "Cancel" at bounding box center [844, 529] width 52 height 25
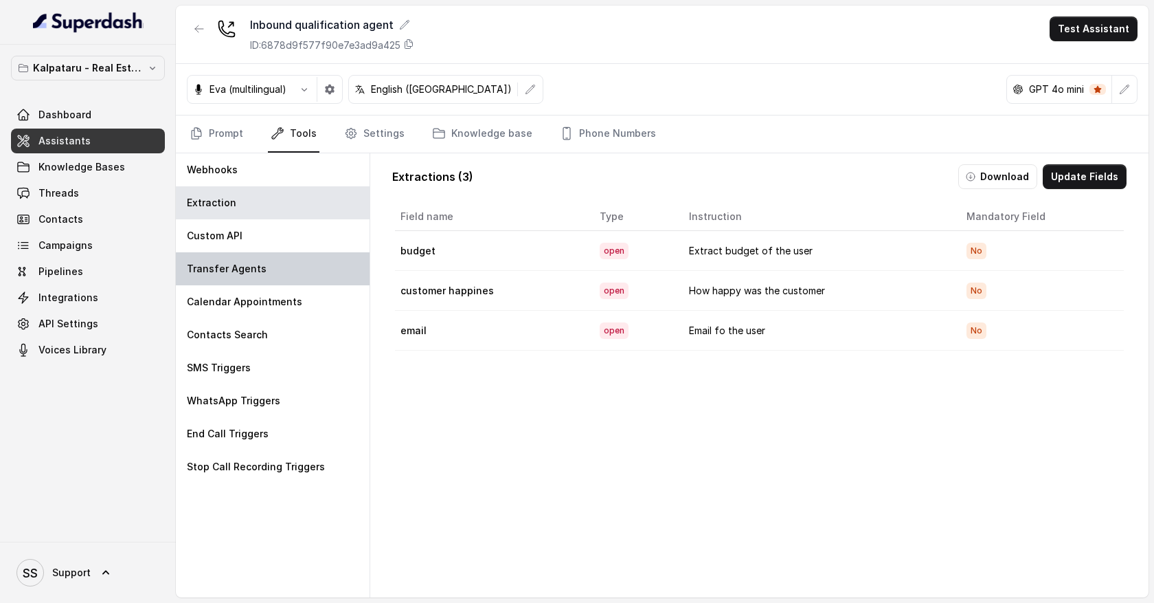
click at [313, 267] on div "Transfer Agents" at bounding box center [273, 268] width 194 height 33
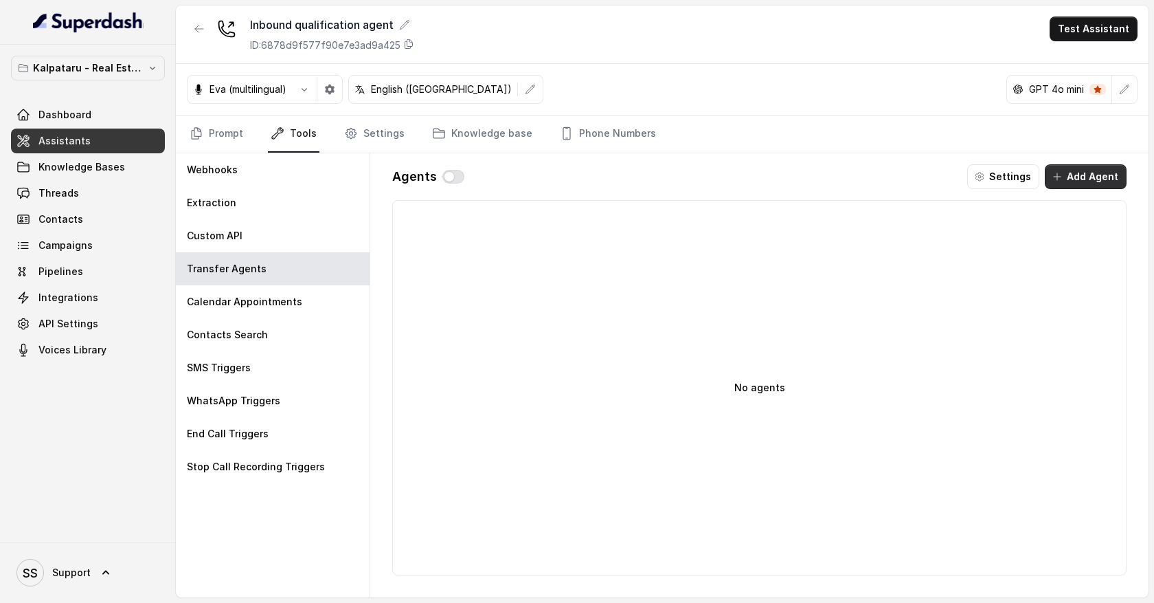
click at [1092, 181] on button "Add Agent" at bounding box center [1086, 176] width 82 height 25
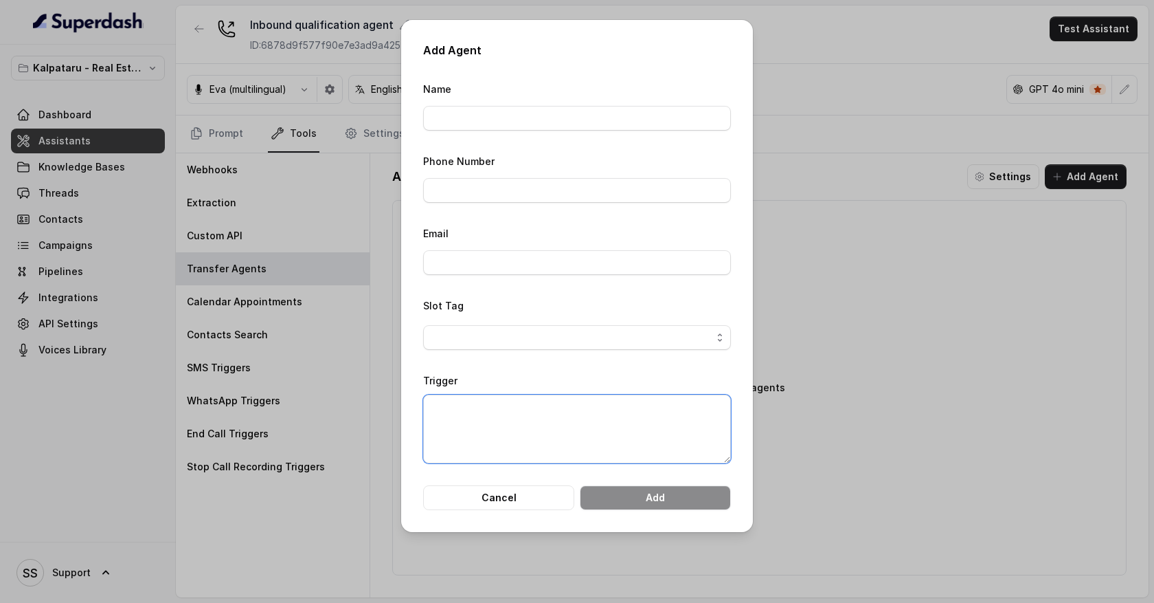
click at [498, 407] on textarea "Trigger" at bounding box center [577, 428] width 308 height 69
type textarea "When customer is having billing related problem"
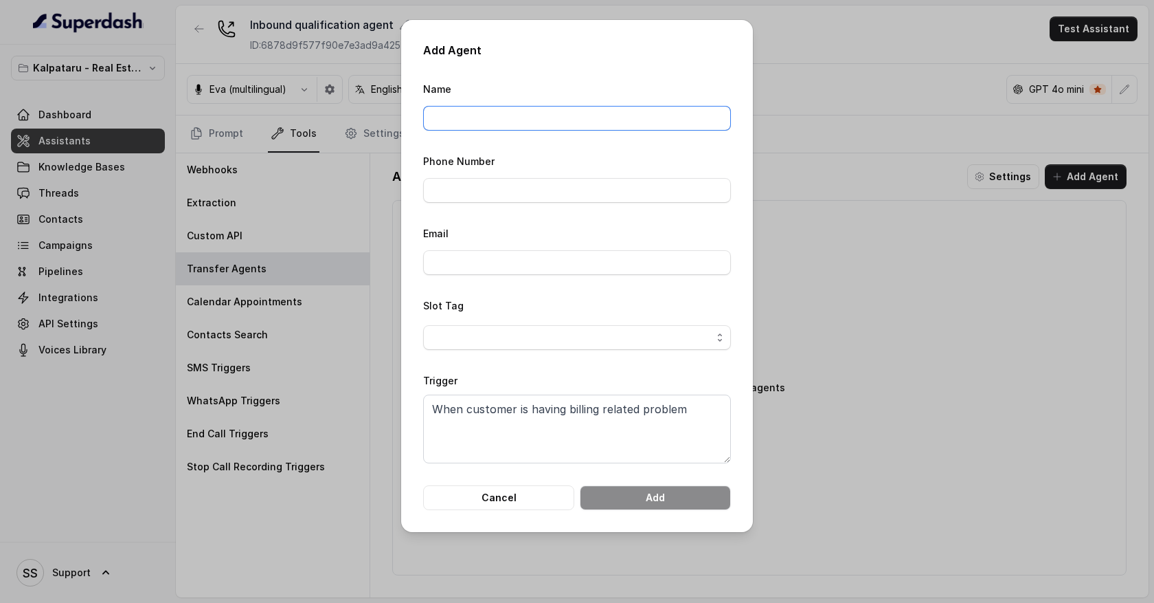
click at [485, 117] on input "Name" at bounding box center [577, 118] width 308 height 25
type input "Billing department"
click at [510, 197] on input "Phone Number" at bounding box center [577, 190] width 308 height 25
type input "1212121221"
click at [520, 499] on button "Cancel" at bounding box center [498, 497] width 151 height 25
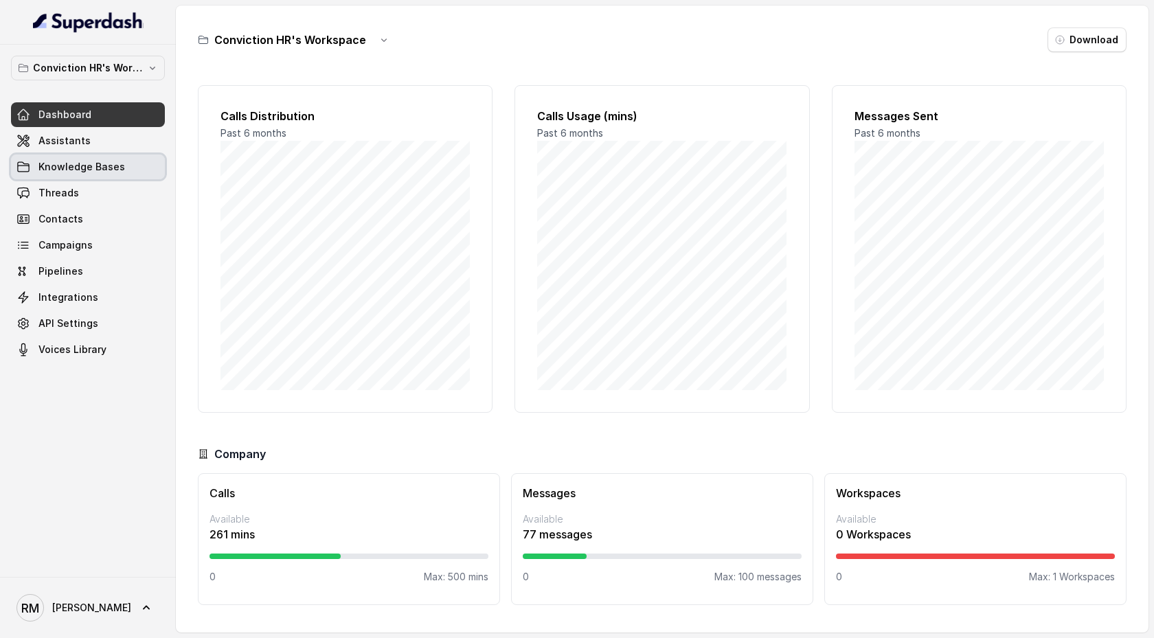
click at [82, 179] on link "Knowledge Bases" at bounding box center [88, 167] width 154 height 25
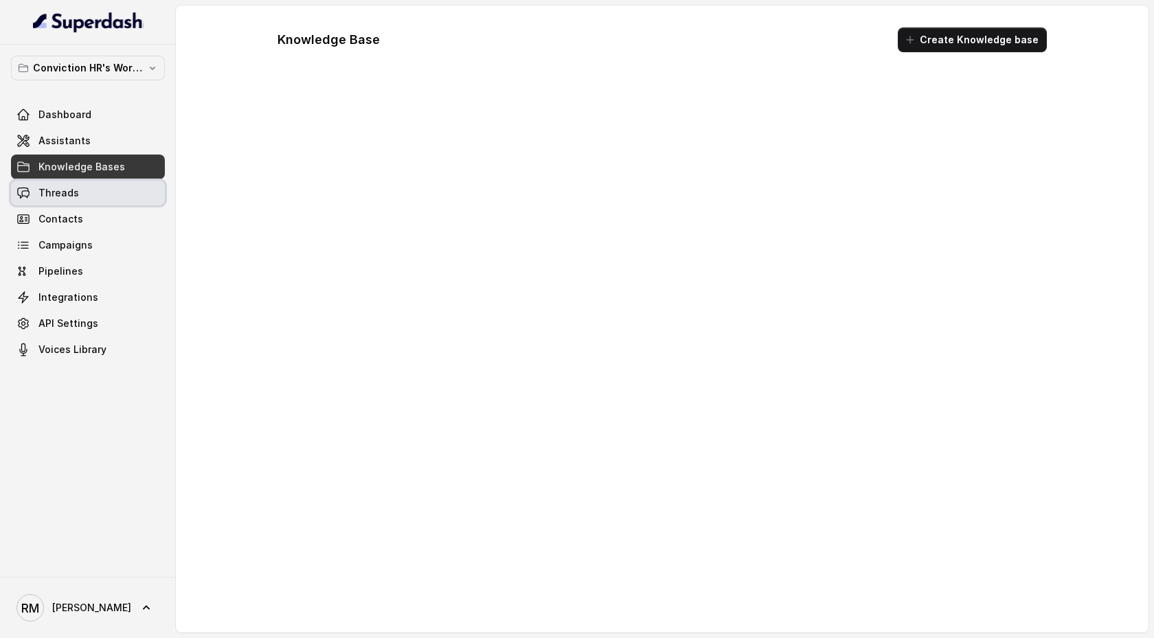
click at [82, 192] on link "Threads" at bounding box center [88, 193] width 154 height 25
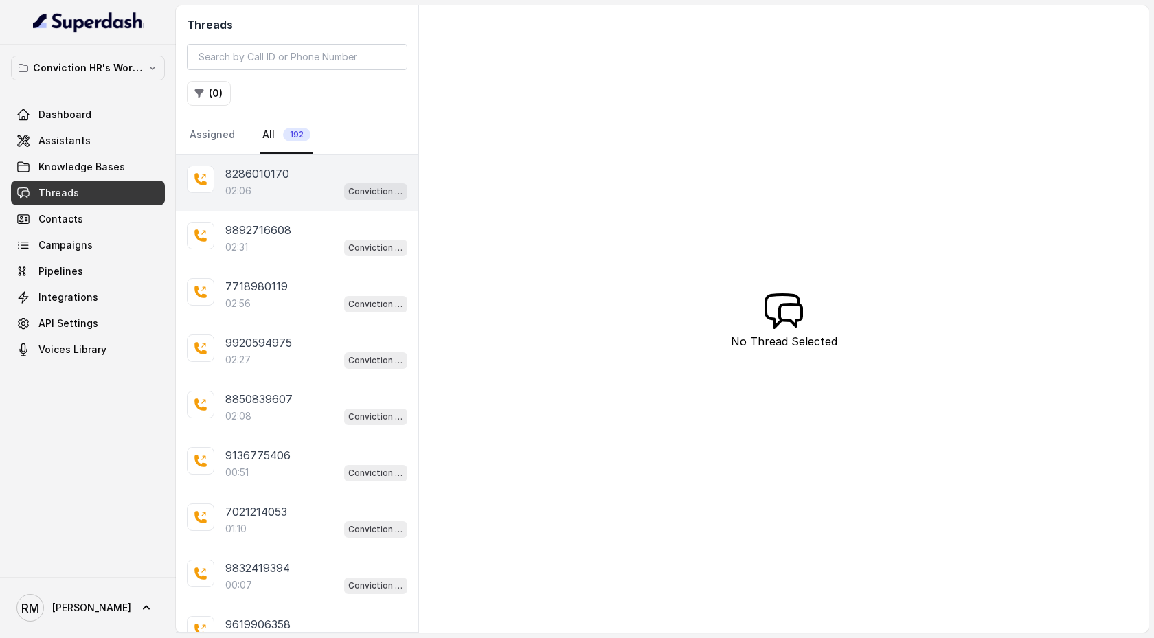
click at [315, 186] on div "02:06 Conviction HR Outbound Assistant" at bounding box center [316, 191] width 182 height 18
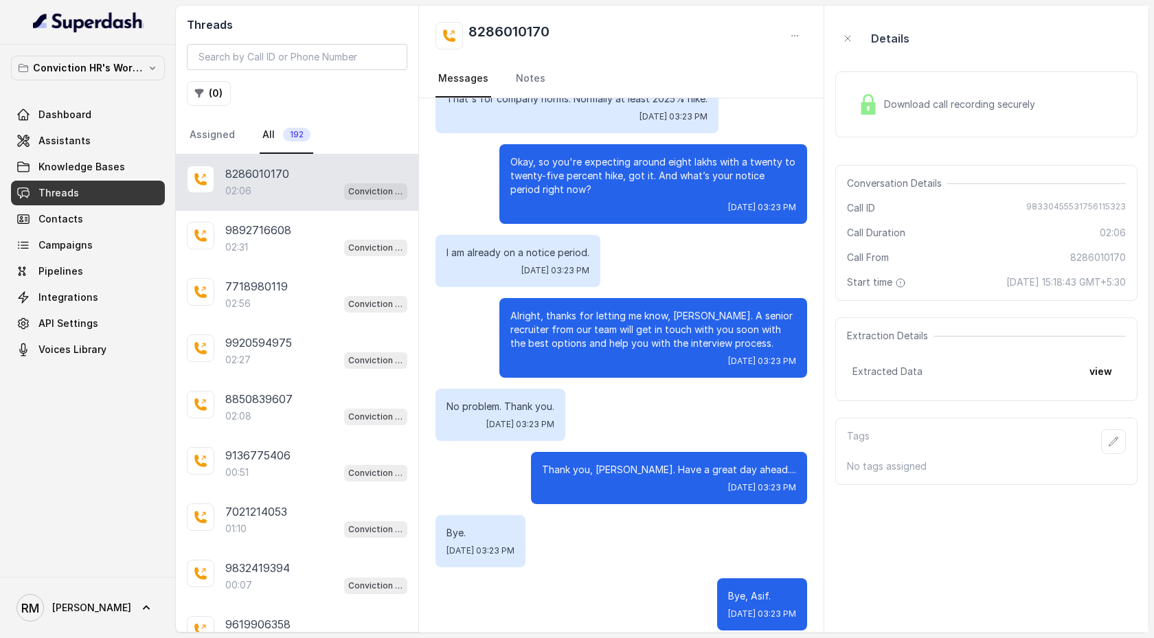
scroll to position [1337, 0]
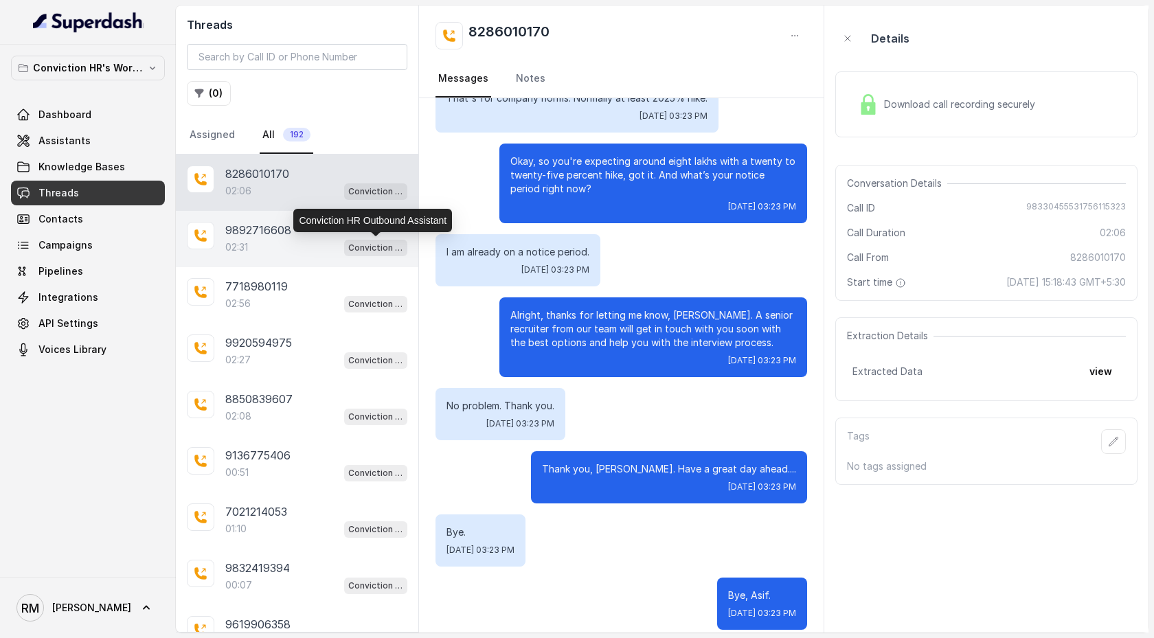
click at [324, 240] on div "02:31 Conviction HR Outbound Assistant" at bounding box center [316, 247] width 182 height 18
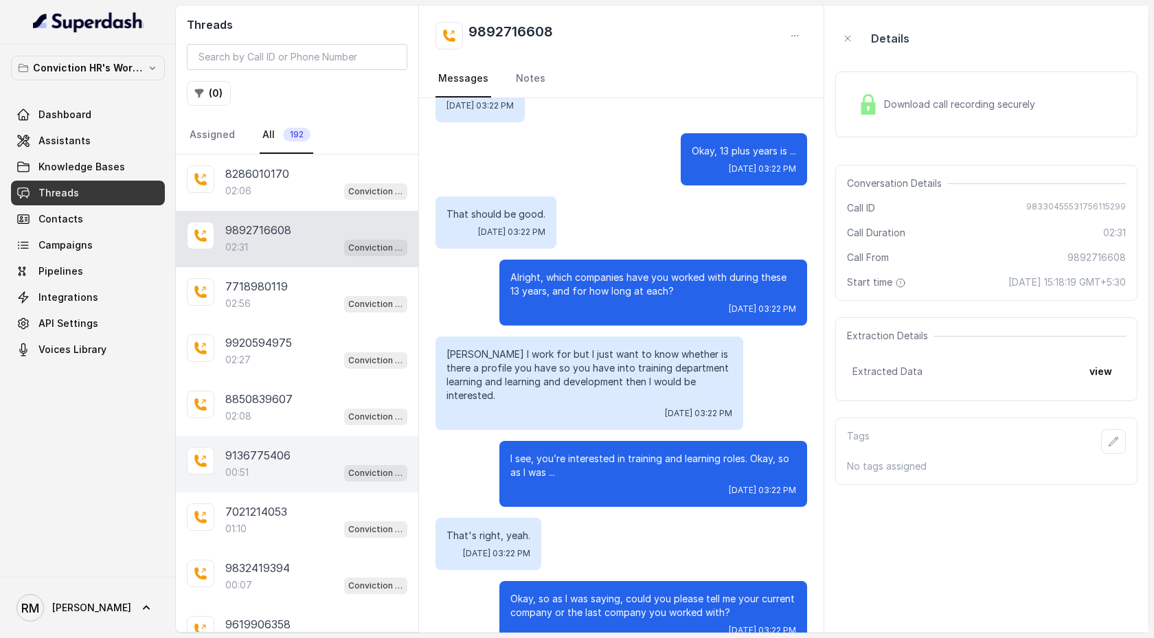
scroll to position [343, 0]
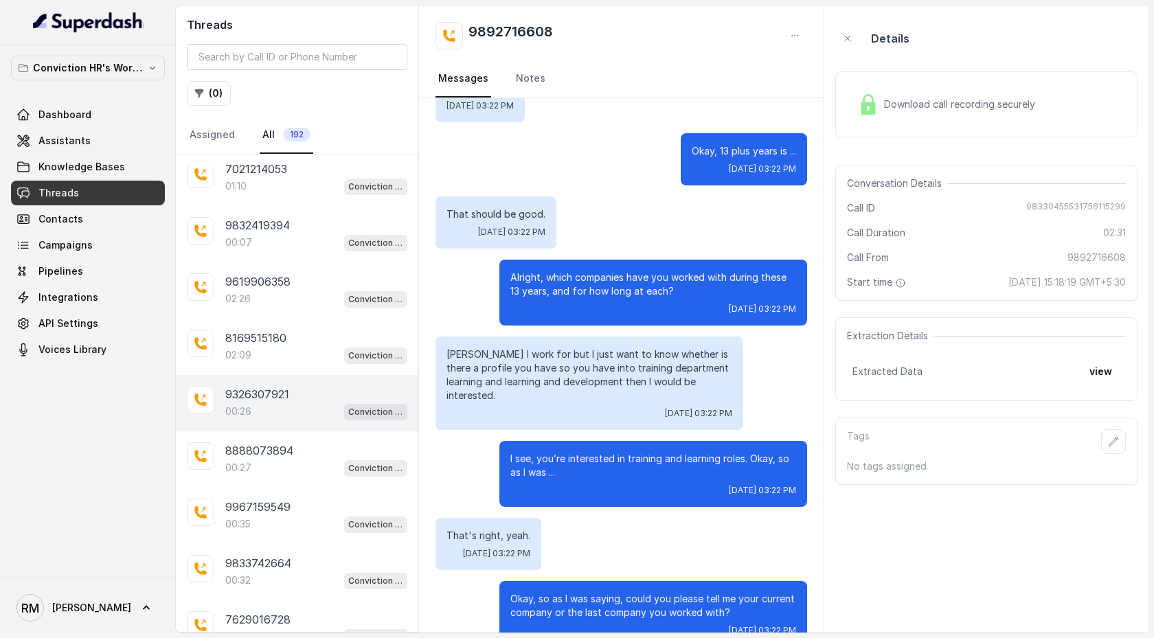
click at [291, 409] on div "00:26 Conviction HR Outbound Assistant" at bounding box center [316, 412] width 182 height 18
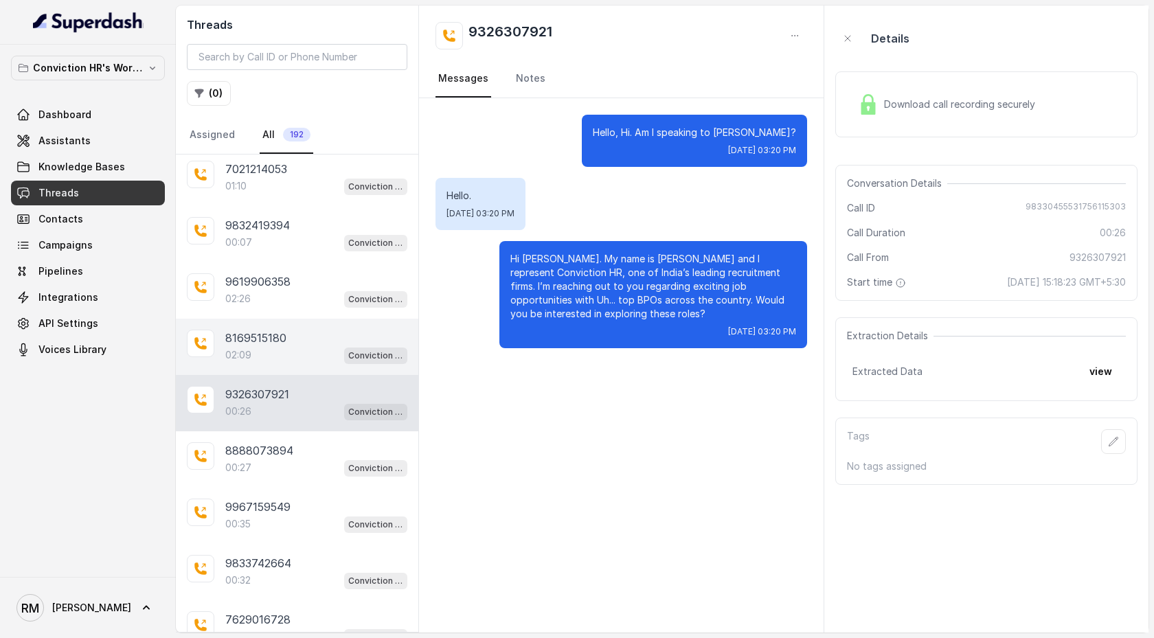
click at [299, 367] on div "8169515180 02:09 Conviction HR Outbound Assistant" at bounding box center [297, 347] width 243 height 56
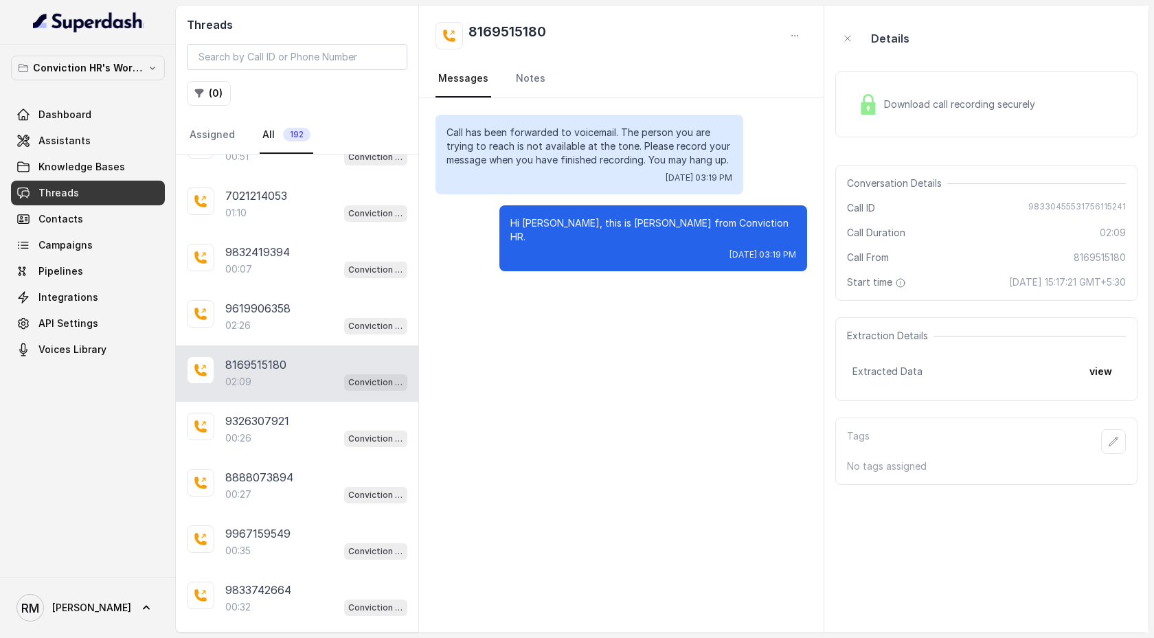
scroll to position [313, 0]
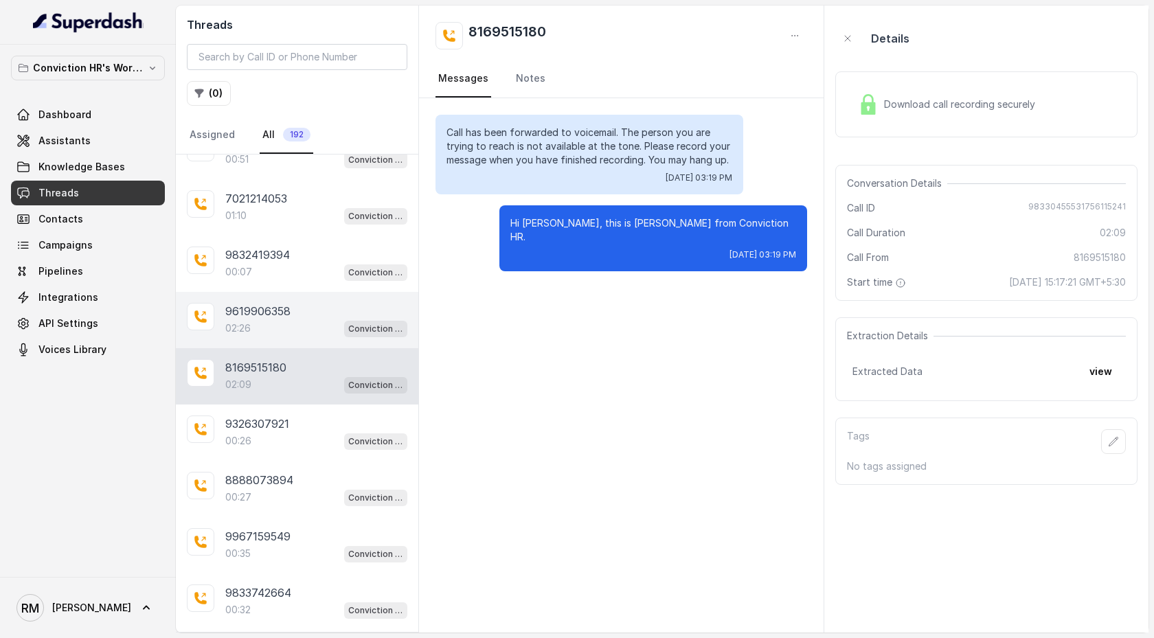
click at [302, 337] on div "9619906358 02:26 Conviction HR Outbound Assistant" at bounding box center [297, 320] width 243 height 56
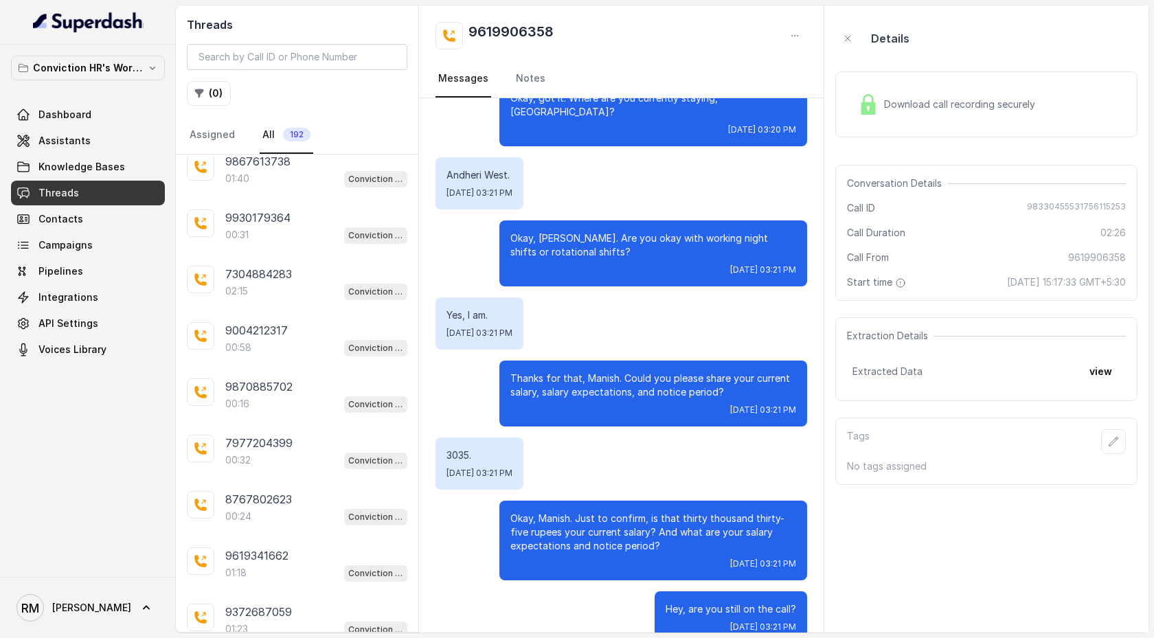
scroll to position [1303, 0]
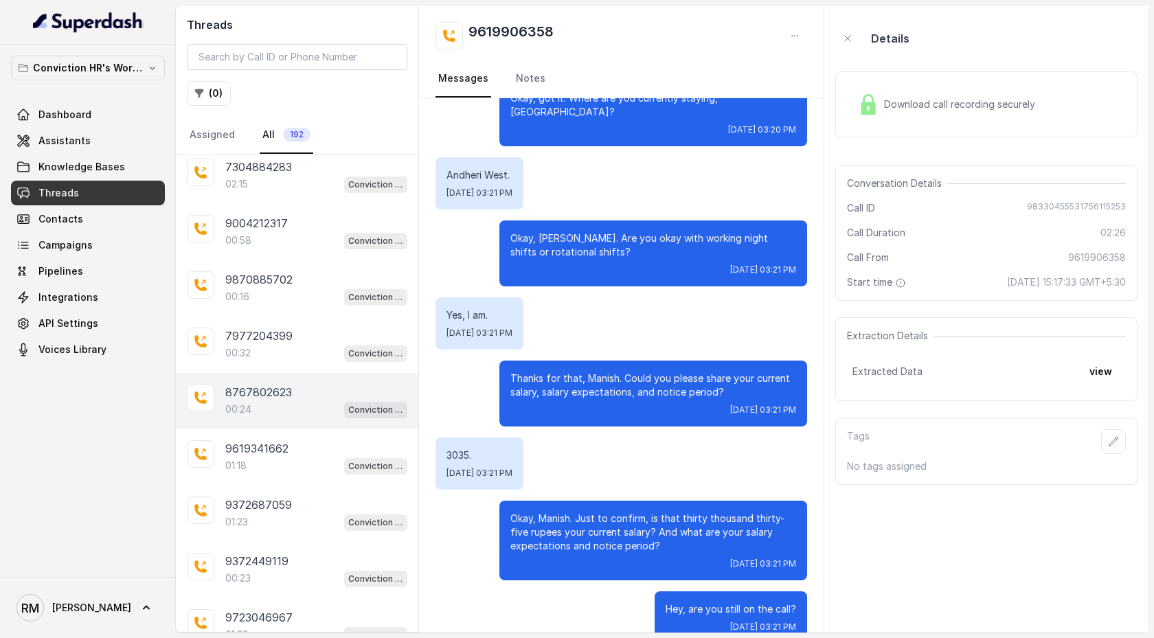
click at [282, 419] on div "8767802623 00:24 Conviction HR Outbound Assistant" at bounding box center [297, 401] width 243 height 56
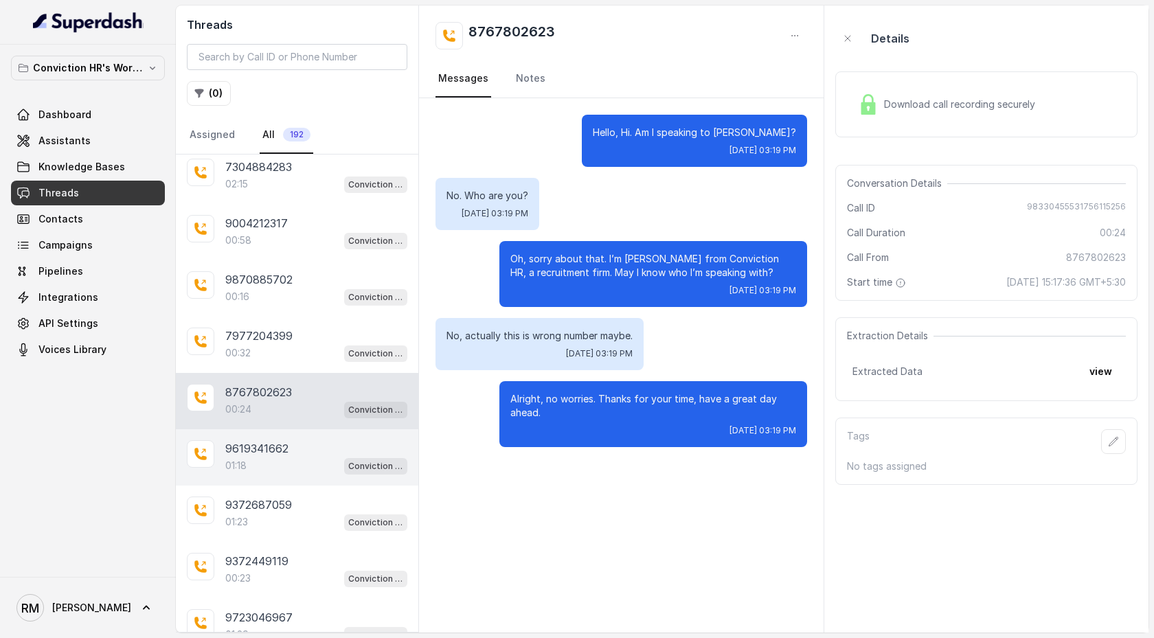
click at [282, 424] on div "01:18 Conviction HR Outbound Assistant" at bounding box center [316, 466] width 182 height 18
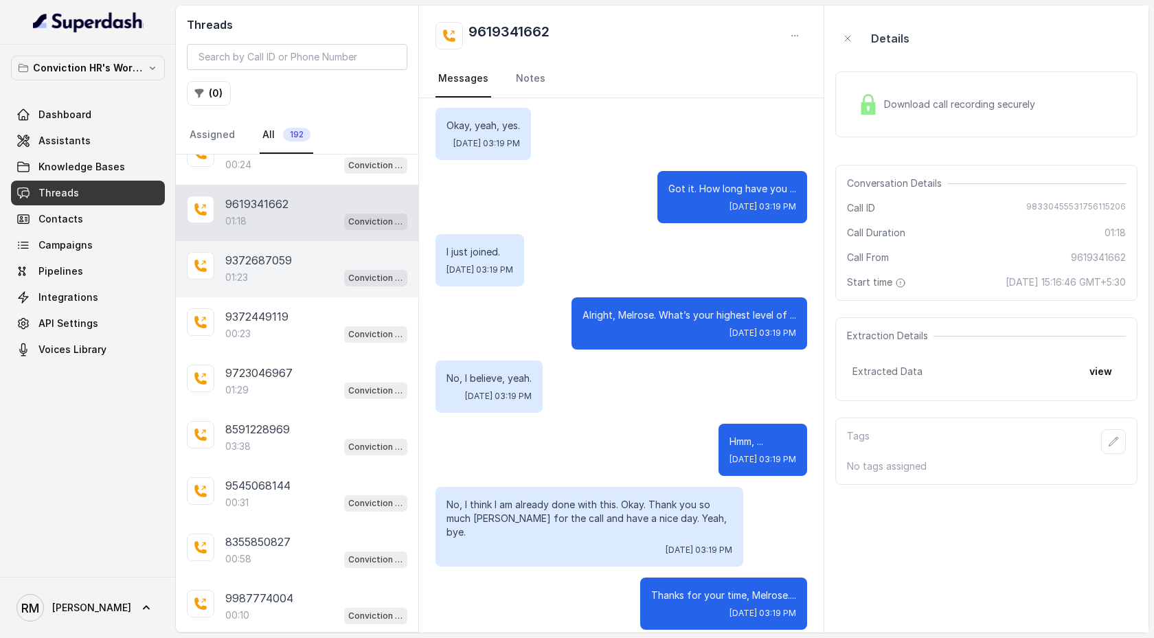
scroll to position [1564, 0]
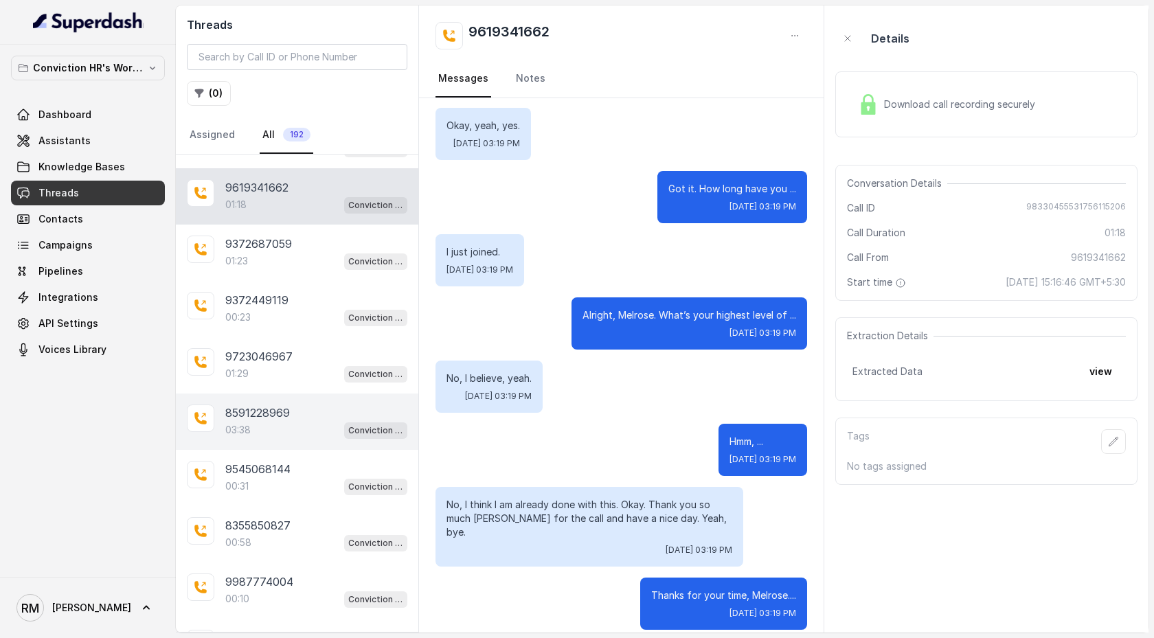
click at [298, 421] on div "03:38 Conviction HR Outbound Assistant" at bounding box center [316, 430] width 182 height 18
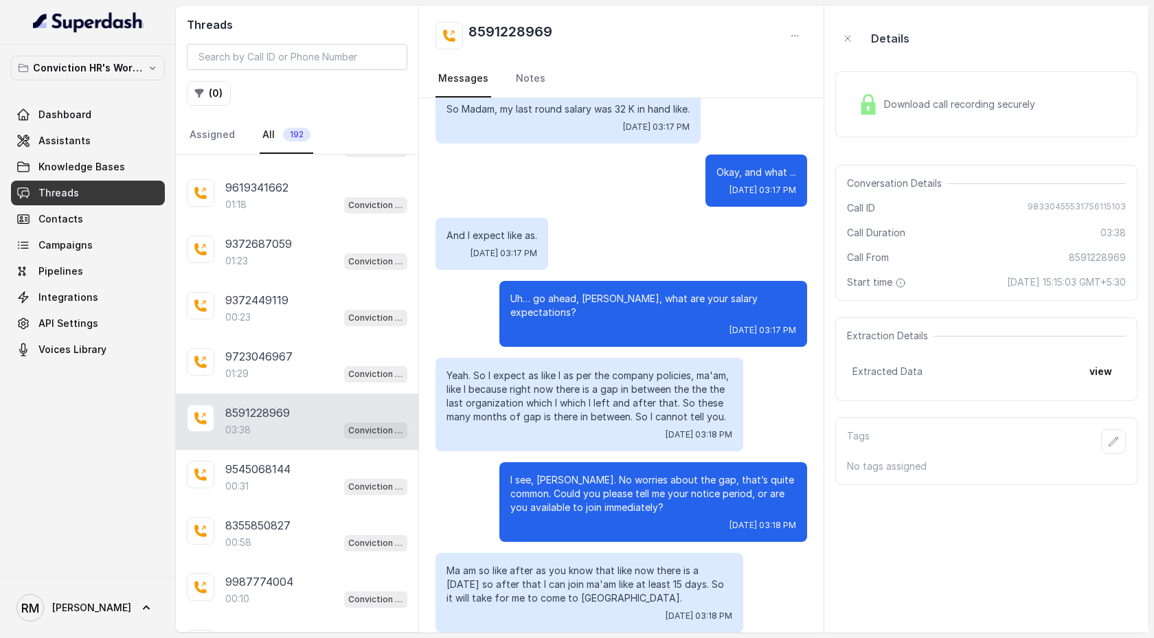
scroll to position [2044, 0]
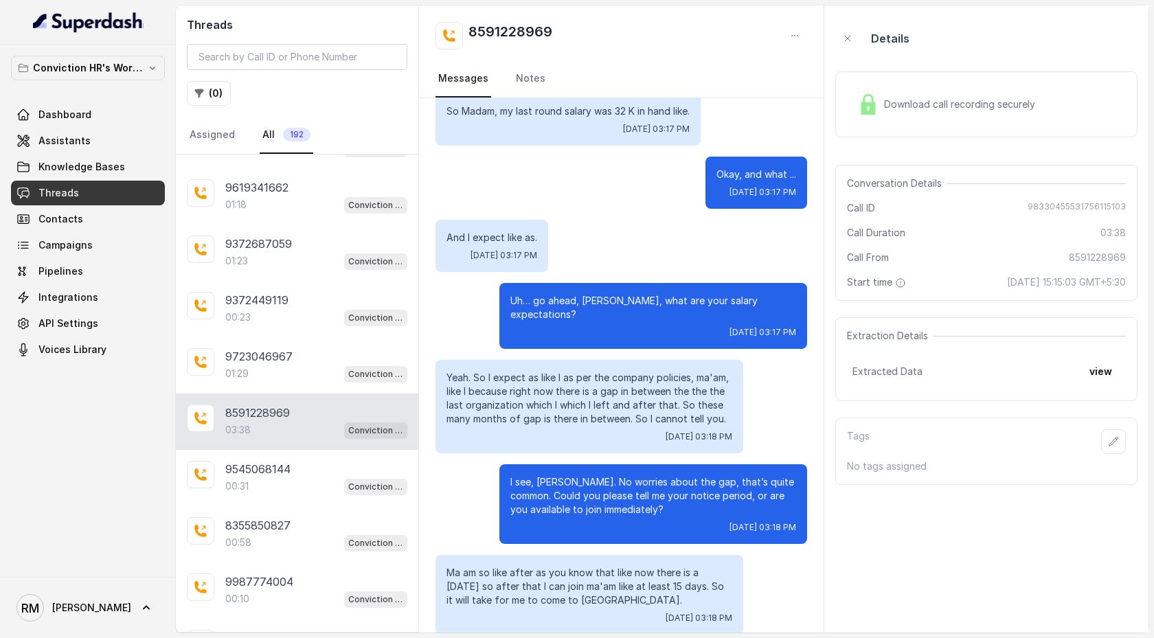
click at [931, 119] on div "Download call recording securely" at bounding box center [947, 105] width 188 height 32
click at [873, 120] on div "Download call recording securely" at bounding box center [947, 105] width 188 height 32
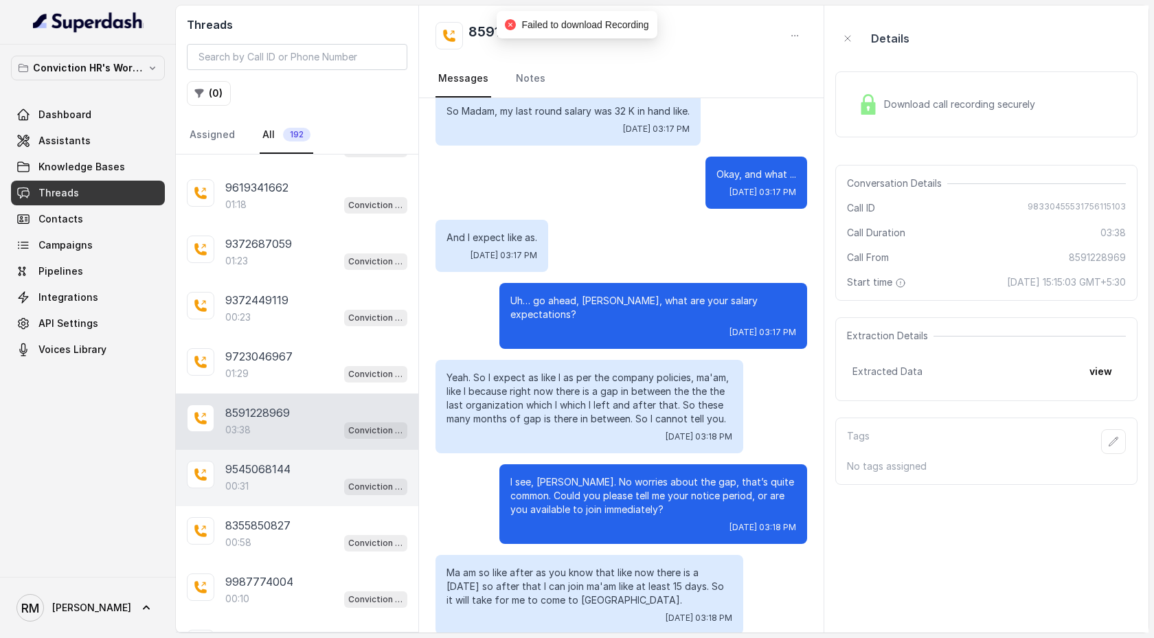
click at [308, 424] on div "9545068144" at bounding box center [316, 469] width 182 height 16
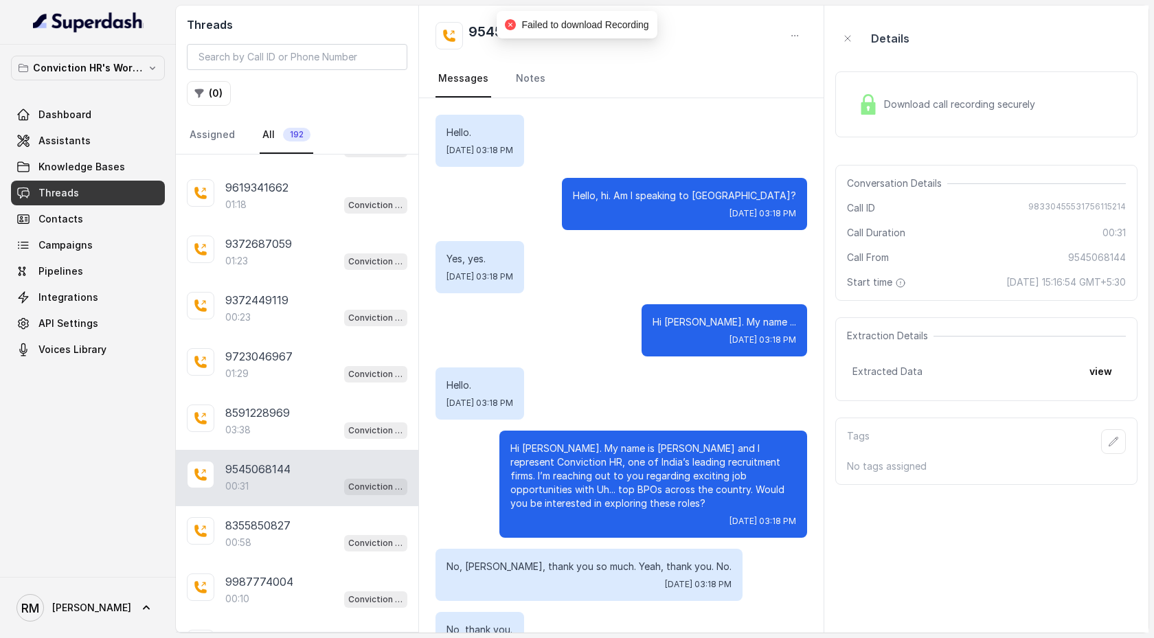
scroll to position [111, 0]
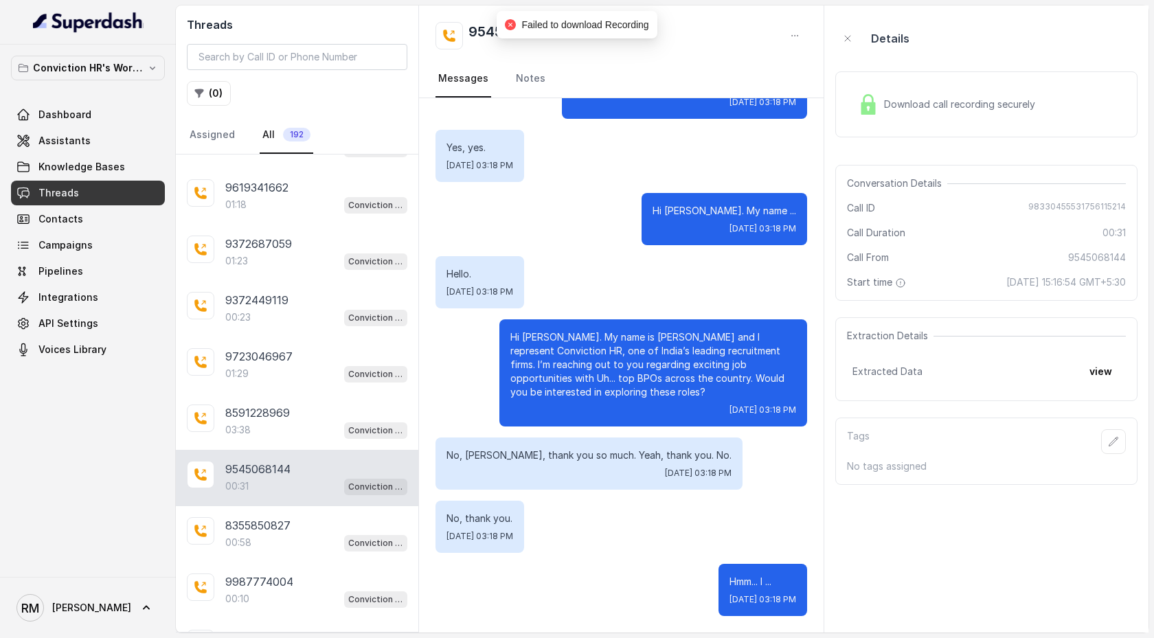
click at [932, 115] on div "Download call recording securely" at bounding box center [947, 105] width 188 height 32
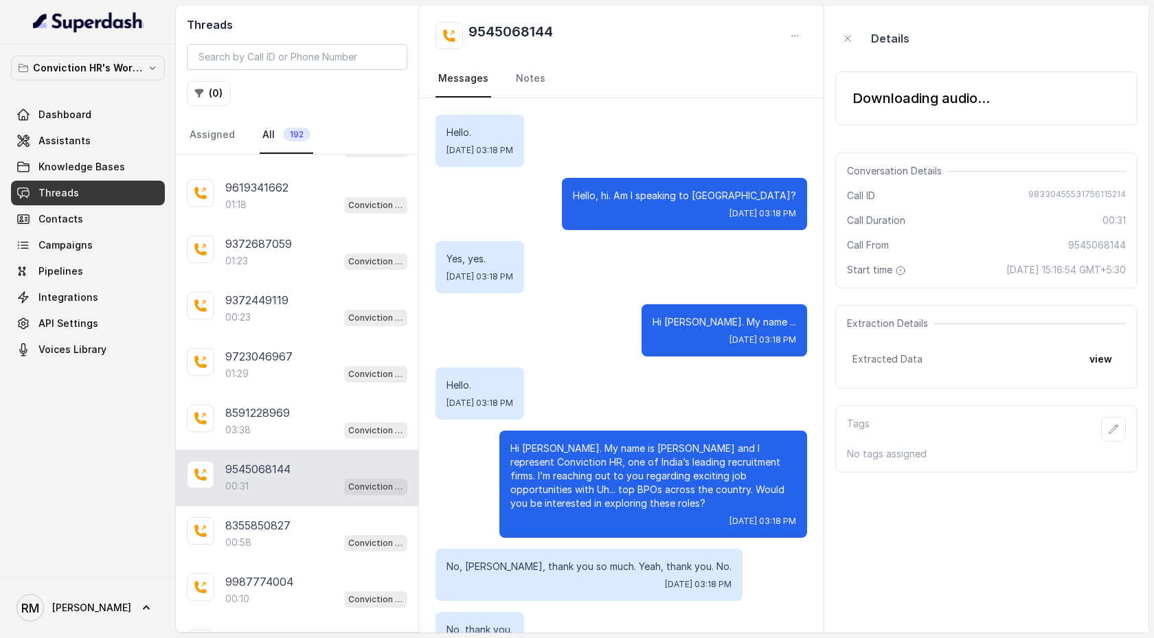
scroll to position [1717, 0]
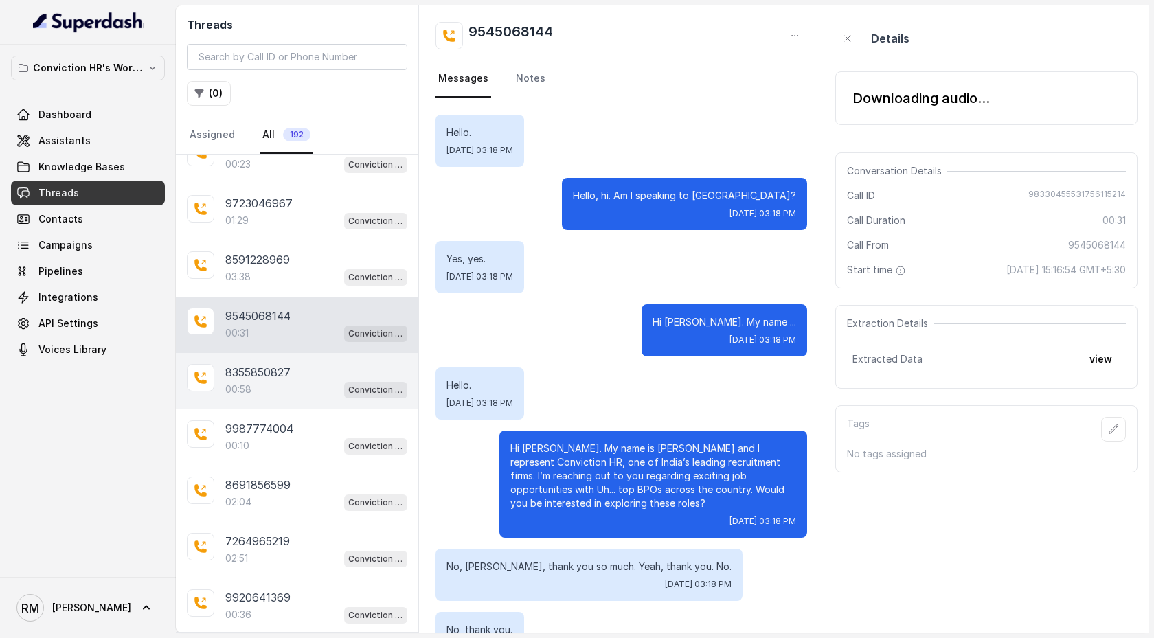
click at [313, 381] on div "00:58 Conviction HR Outbound Assistant" at bounding box center [316, 390] width 182 height 18
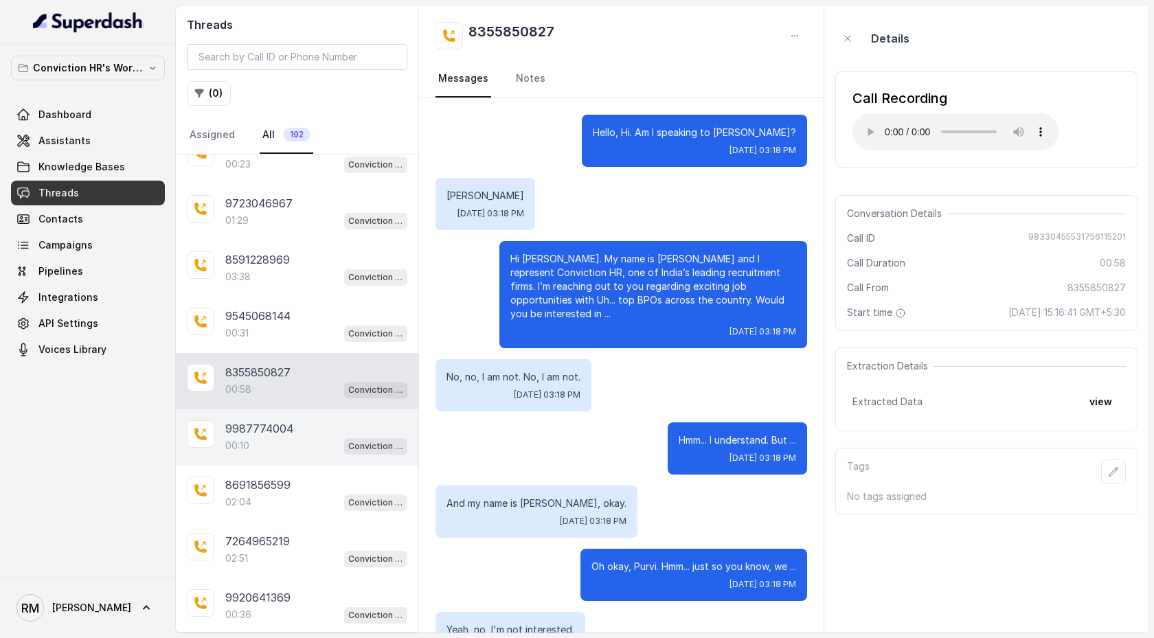
click at [280, 424] on div "00:10 Conviction HR Outbound Assistant" at bounding box center [316, 446] width 182 height 18
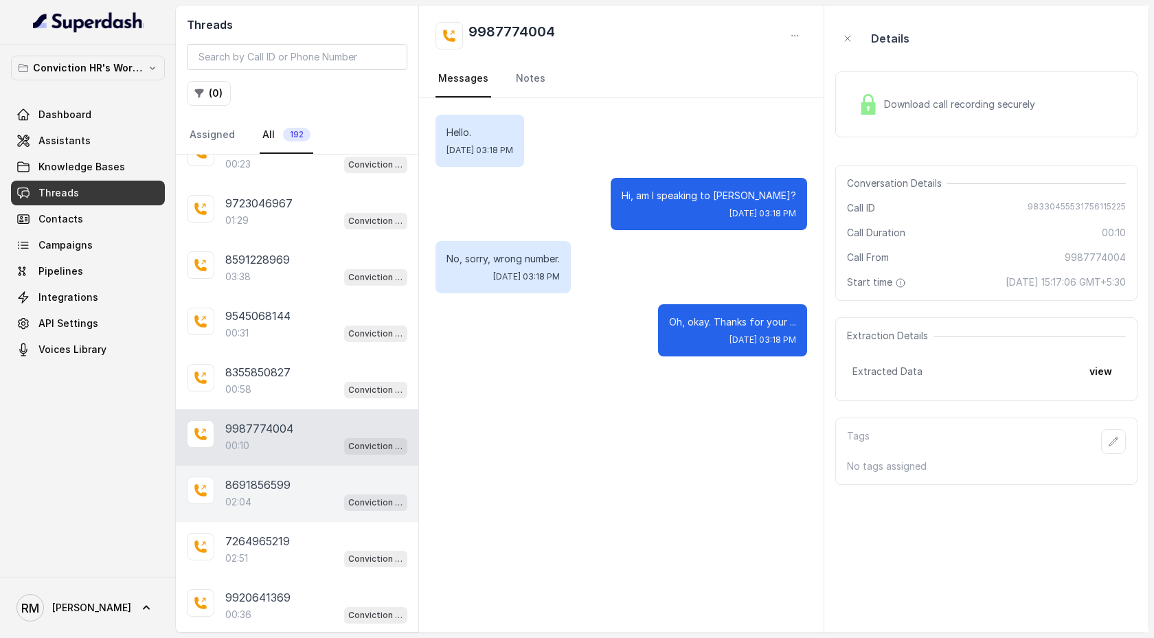
click at [282, 424] on p "8691856599" at bounding box center [257, 485] width 65 height 16
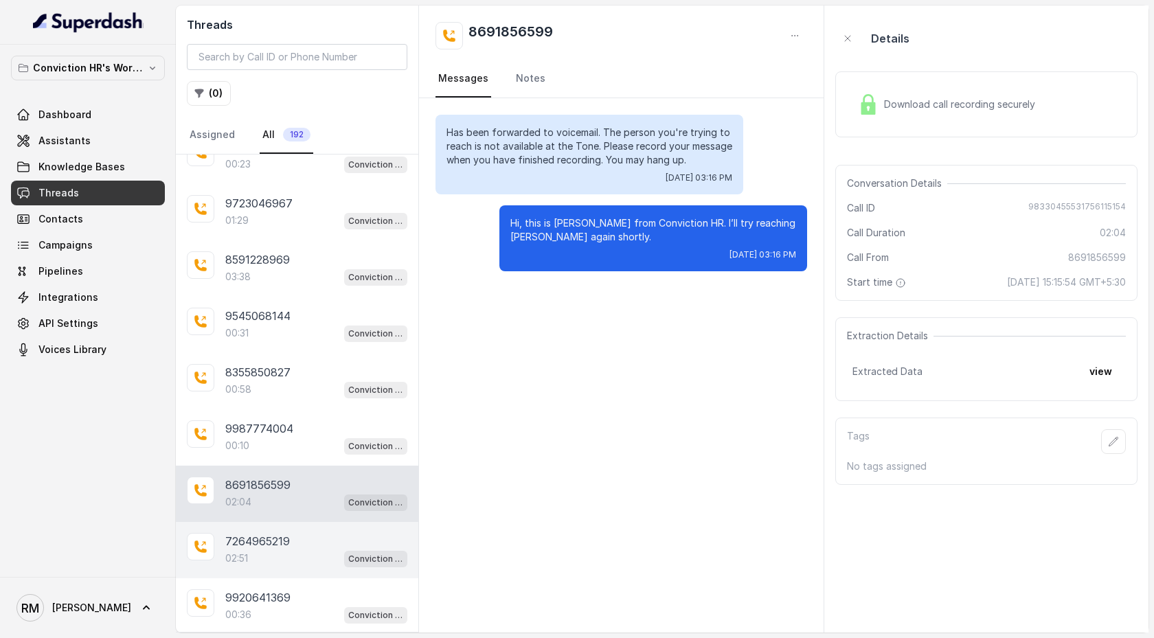
click at [310, 424] on div "7264965219" at bounding box center [316, 541] width 182 height 16
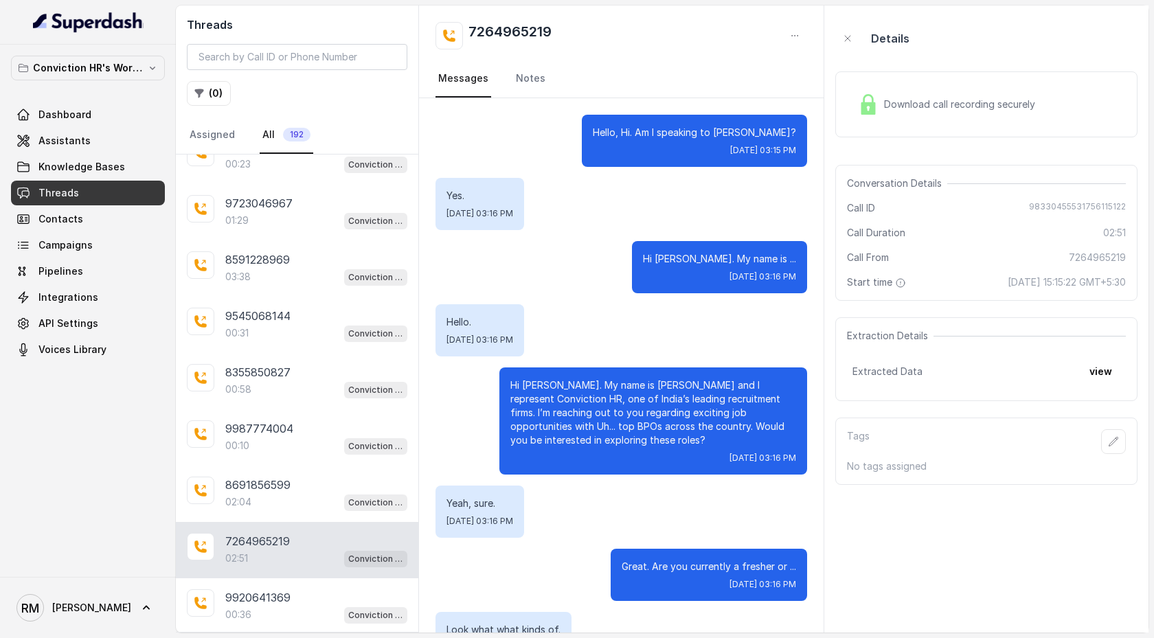
scroll to position [1898, 0]
